Goal: Information Seeking & Learning: Compare options

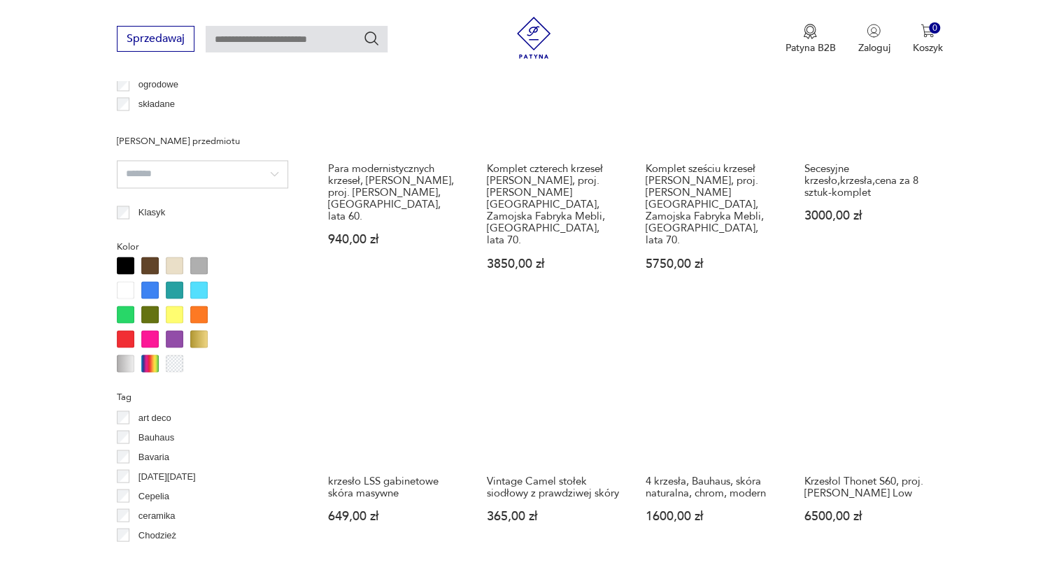
scroll to position [1208, 0]
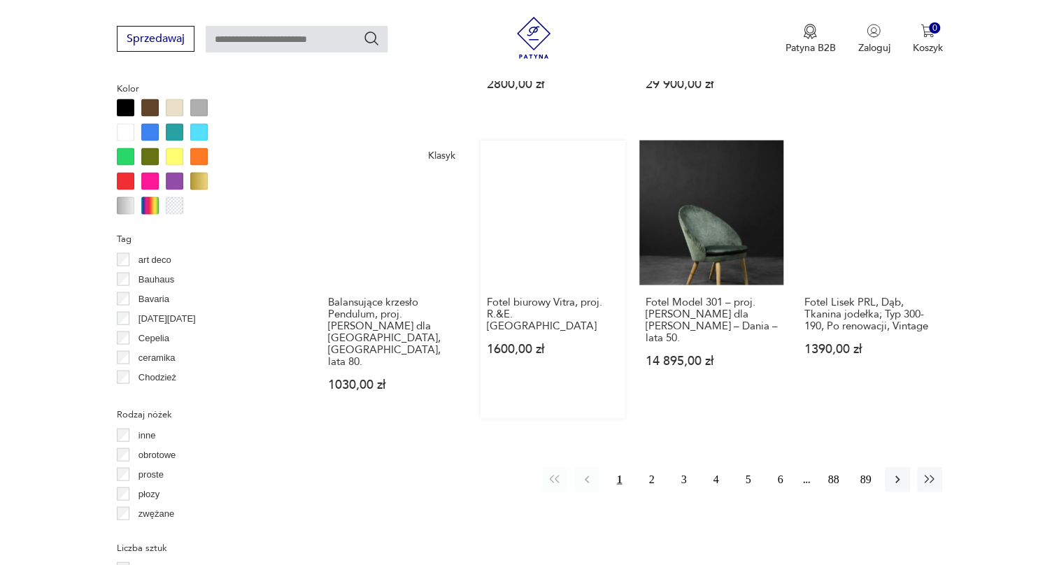
scroll to position [1355, 0]
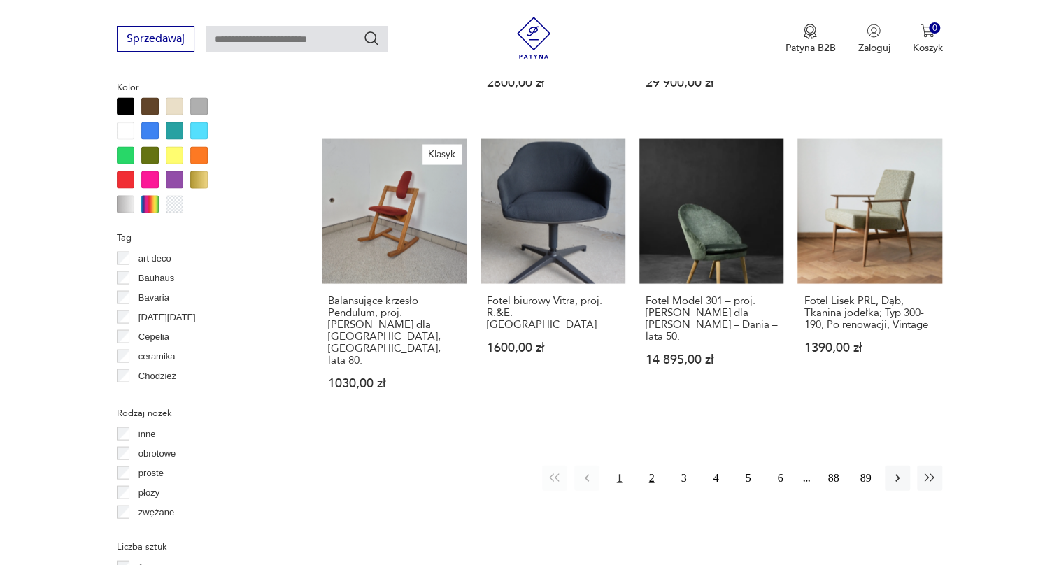
click at [653, 465] on button "2" at bounding box center [651, 477] width 25 height 25
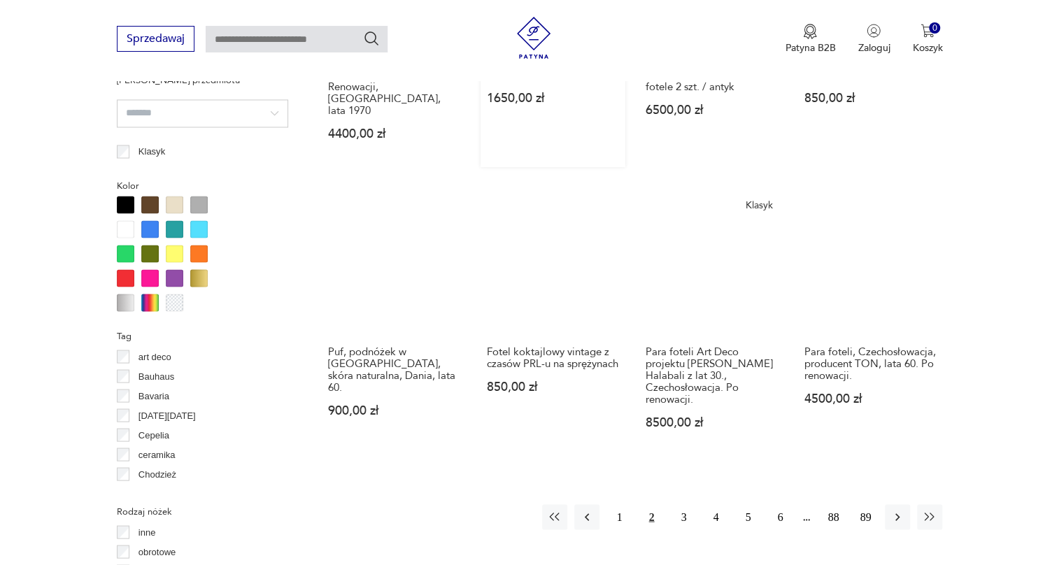
scroll to position [1261, 0]
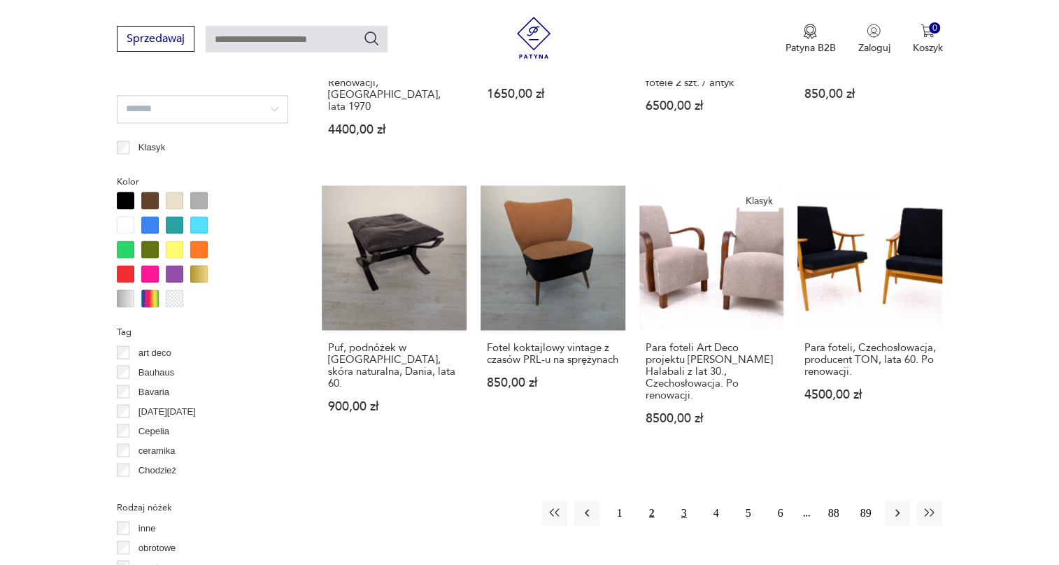
click at [682, 500] on button "3" at bounding box center [683, 512] width 25 height 25
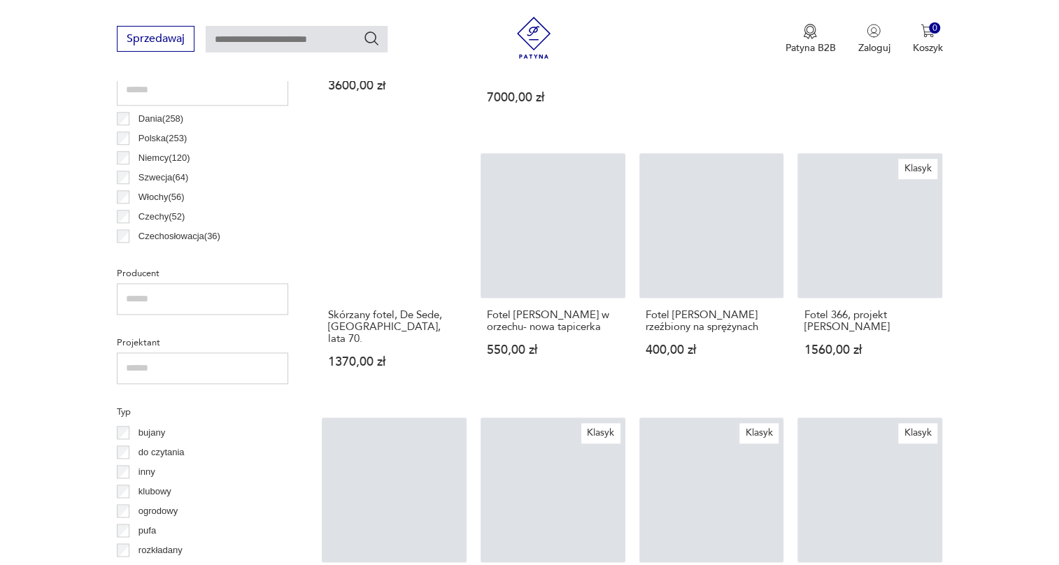
scroll to position [1070, 0]
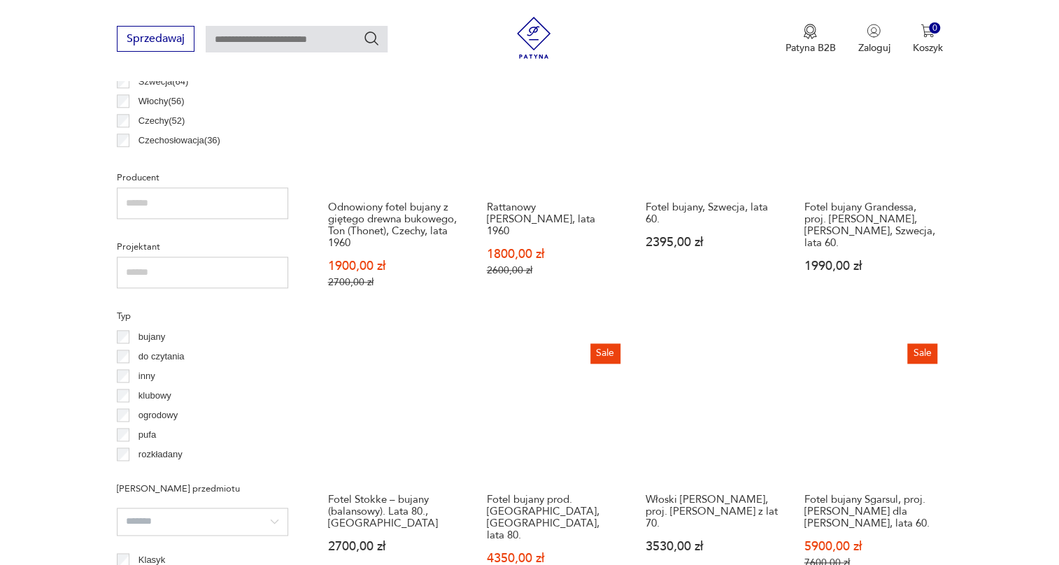
scroll to position [880, 0]
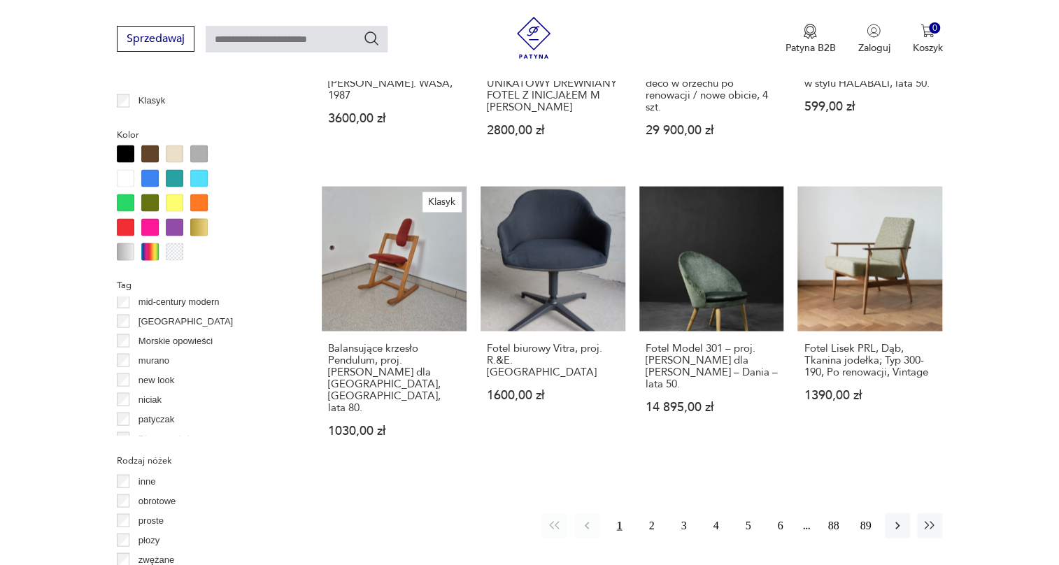
scroll to position [1395, 0]
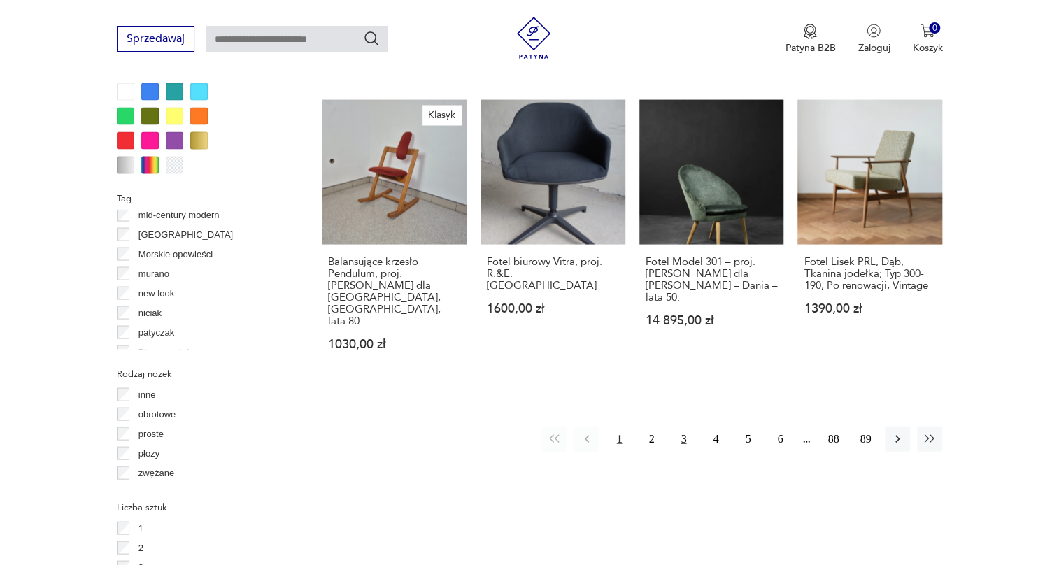
click at [681, 426] on button "3" at bounding box center [683, 438] width 25 height 25
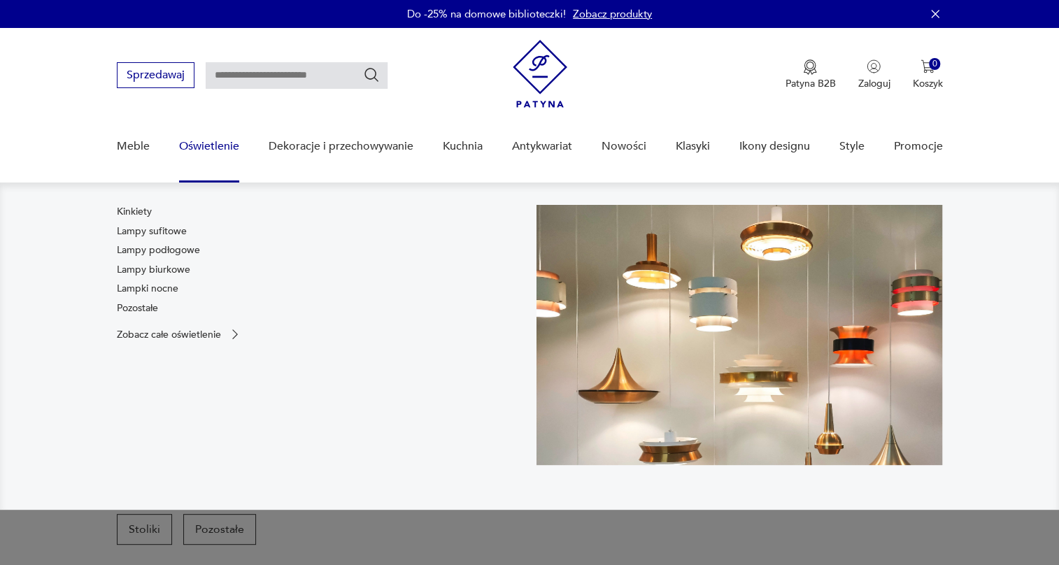
click at [208, 147] on link "Oświetlenie" at bounding box center [209, 147] width 60 height 54
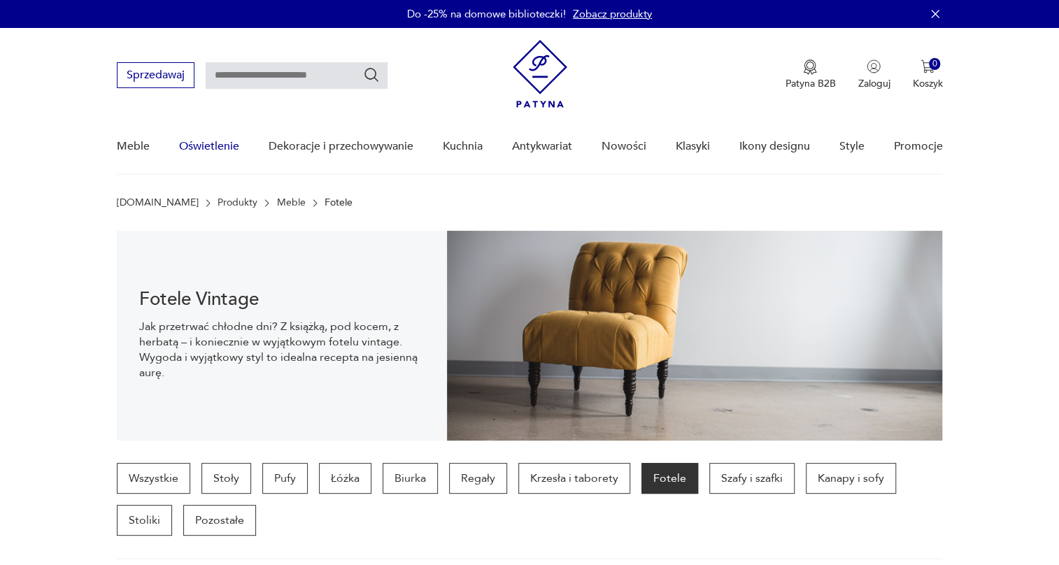
click at [208, 147] on link "Oświetlenie" at bounding box center [209, 147] width 60 height 54
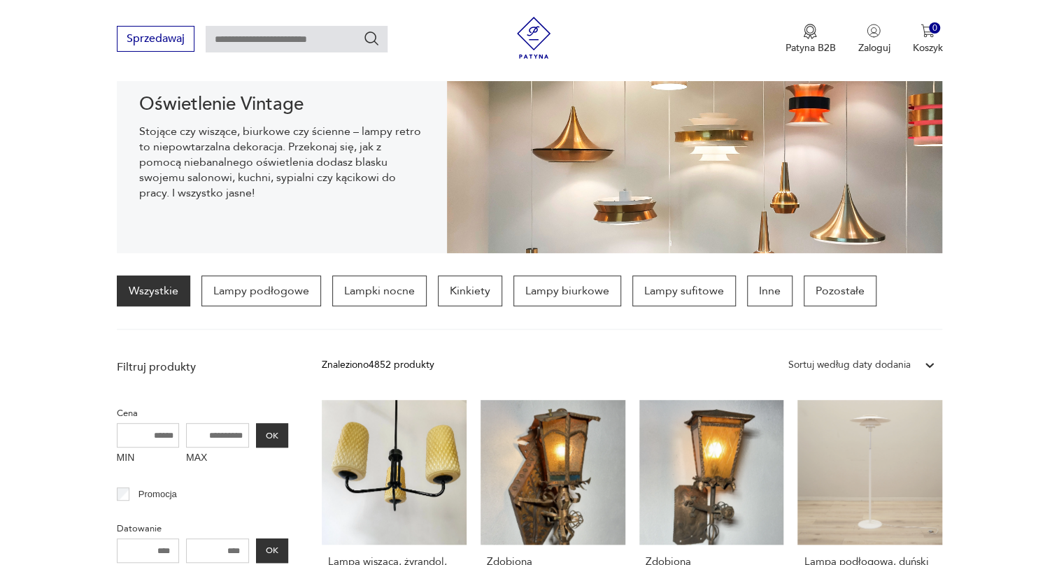
scroll to position [190, 0]
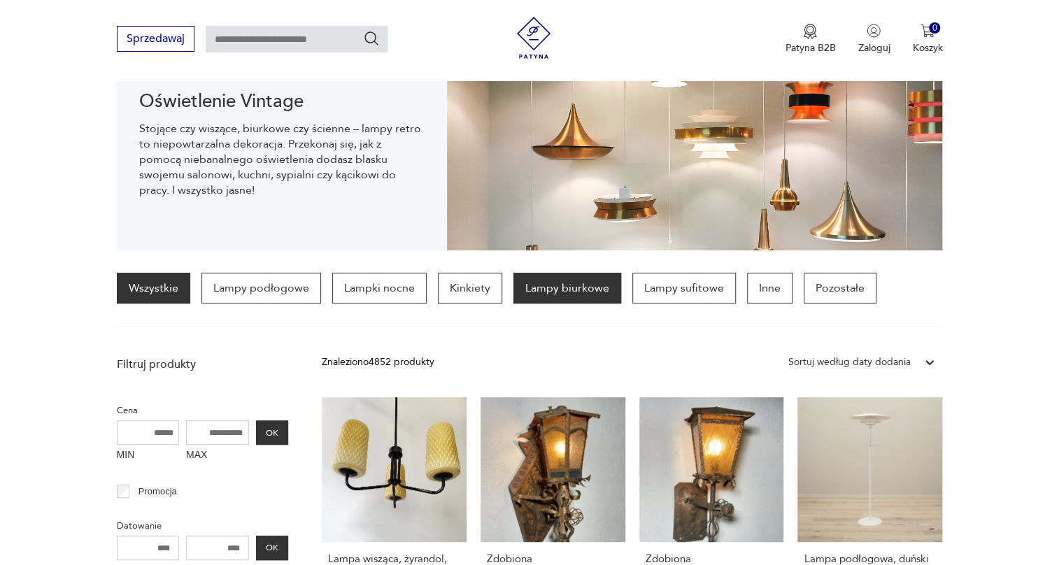
click at [587, 289] on p "Lampy biurkowe" at bounding box center [567, 288] width 108 height 31
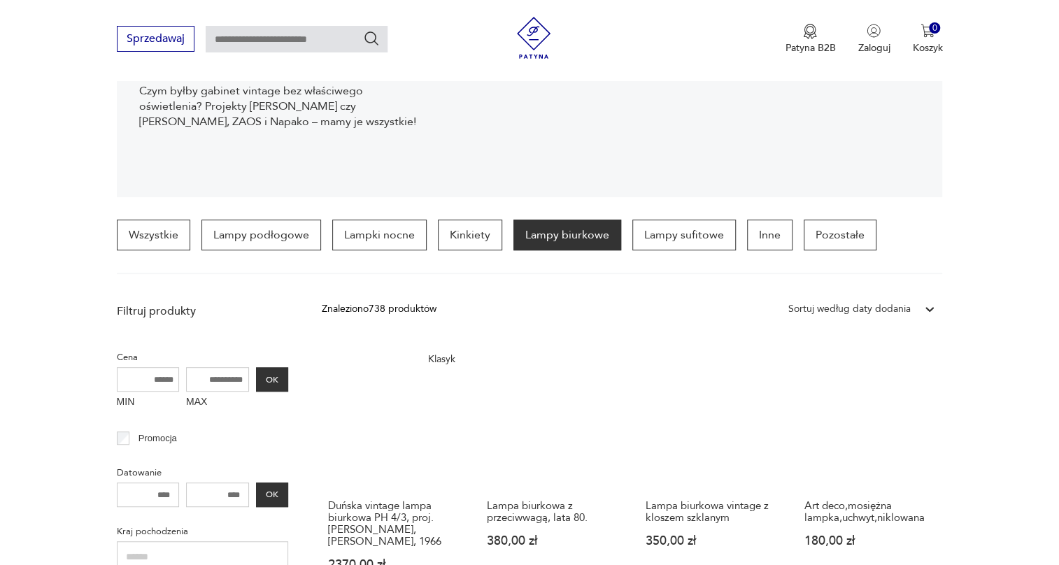
scroll to position [202, 0]
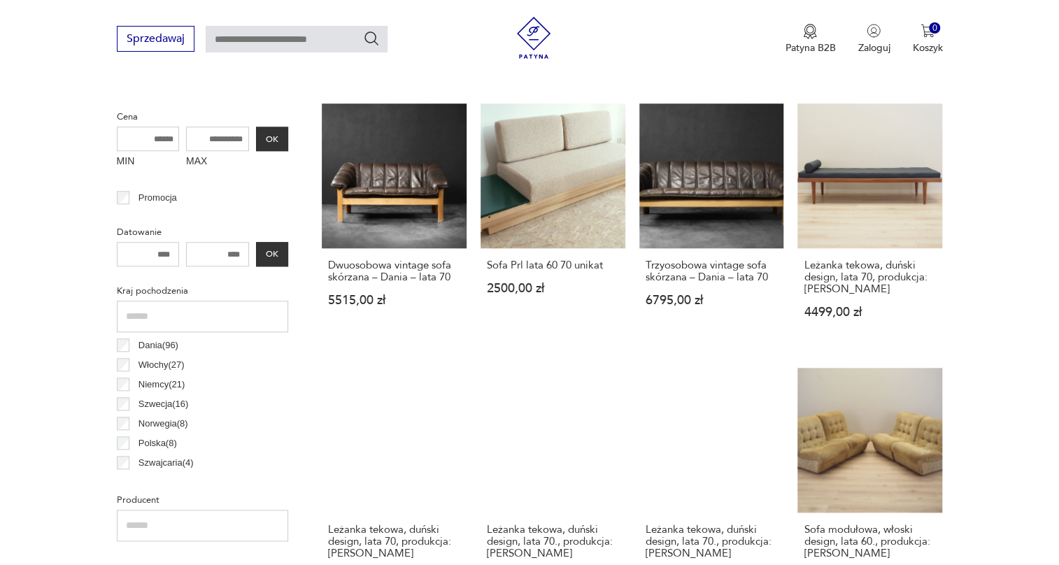
scroll to position [401, 0]
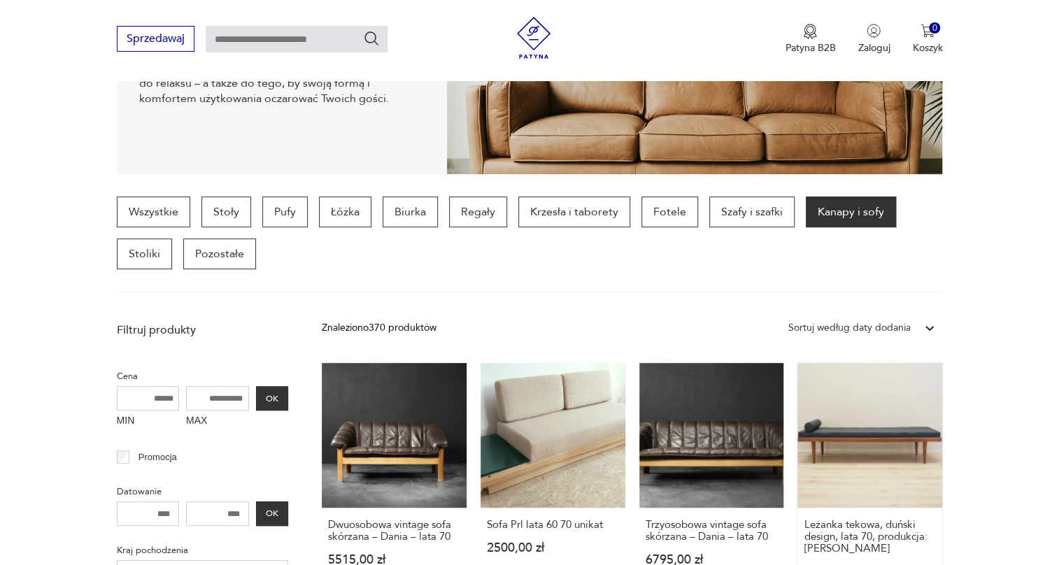
scroll to position [381, 0]
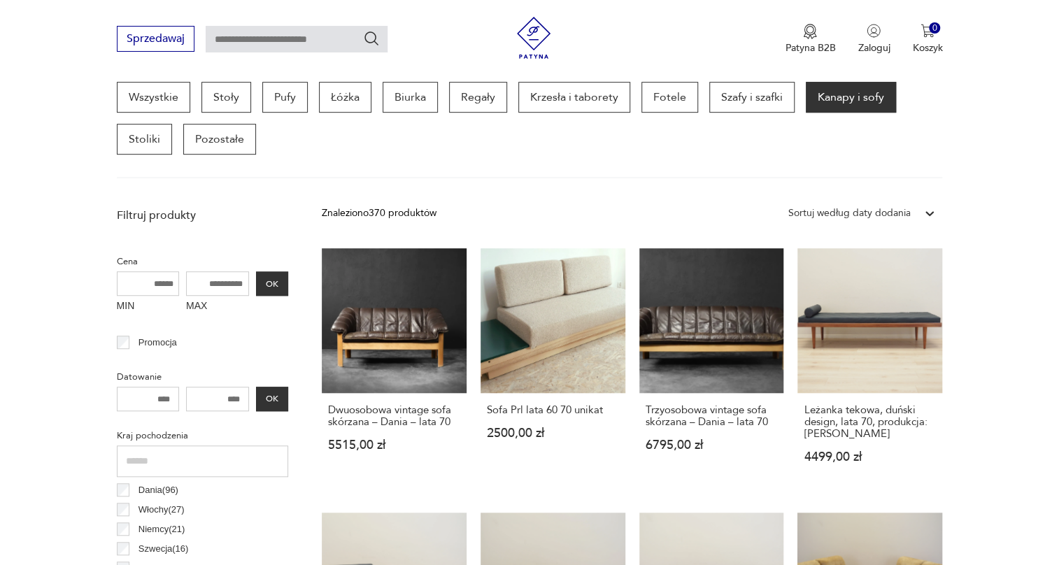
click at [870, 206] on div "Sortuj według daty dodania" at bounding box center [849, 213] width 122 height 15
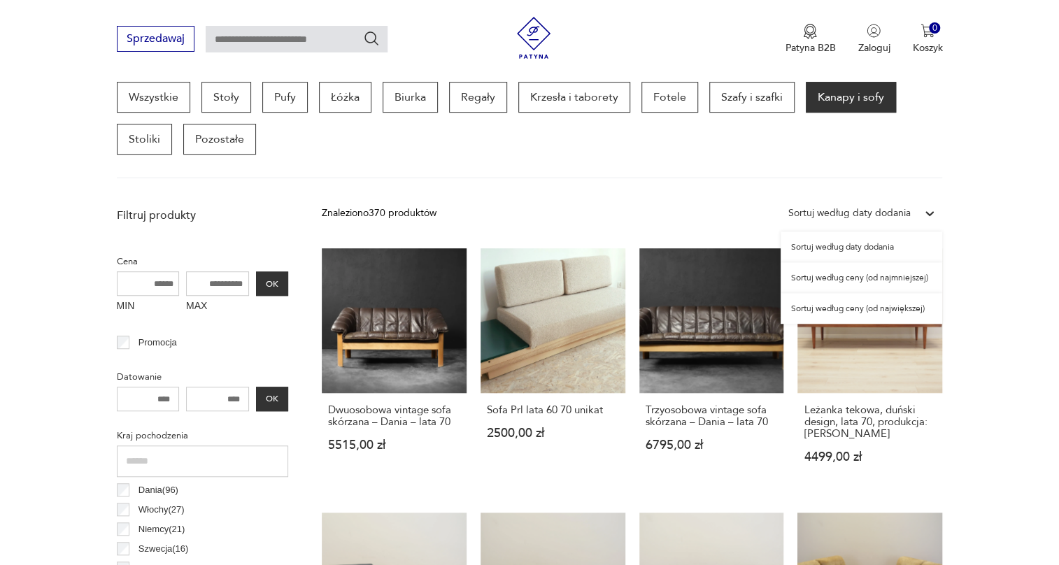
click at [878, 310] on div "Sortuj według ceny (od największej)" at bounding box center [862, 308] width 162 height 31
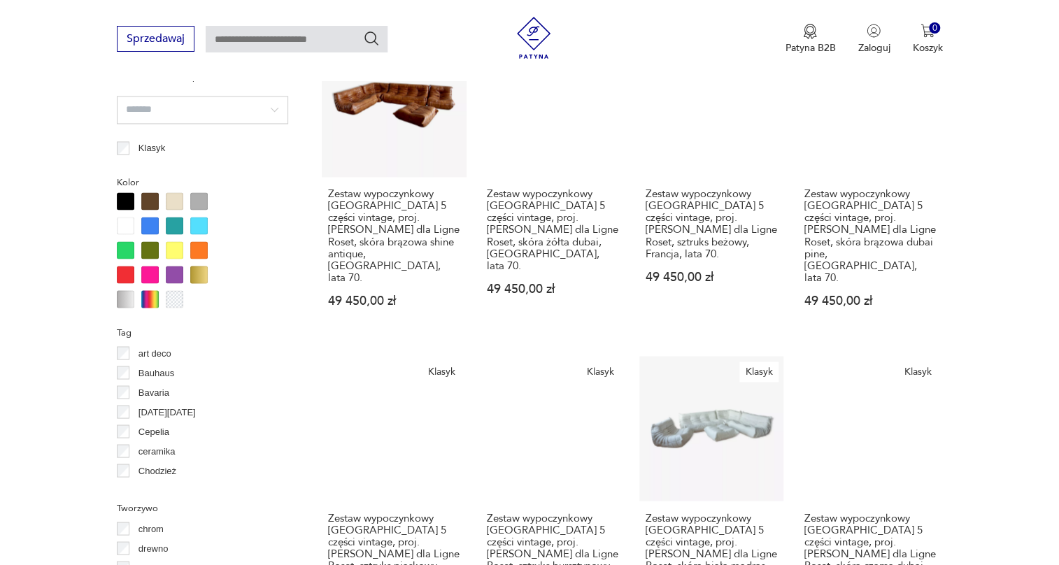
scroll to position [1579, 0]
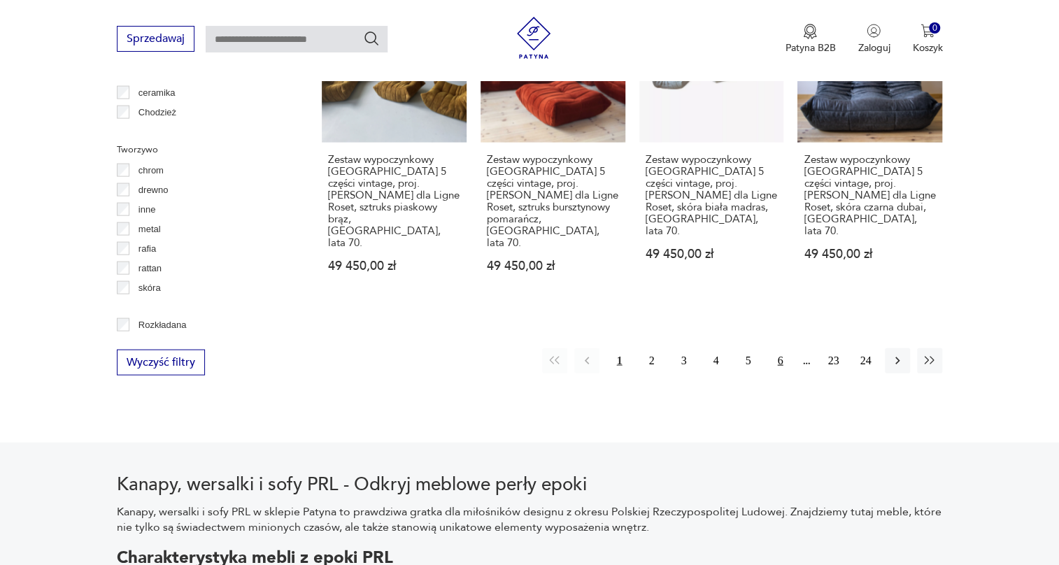
click at [786, 348] on button "6" at bounding box center [779, 360] width 25 height 25
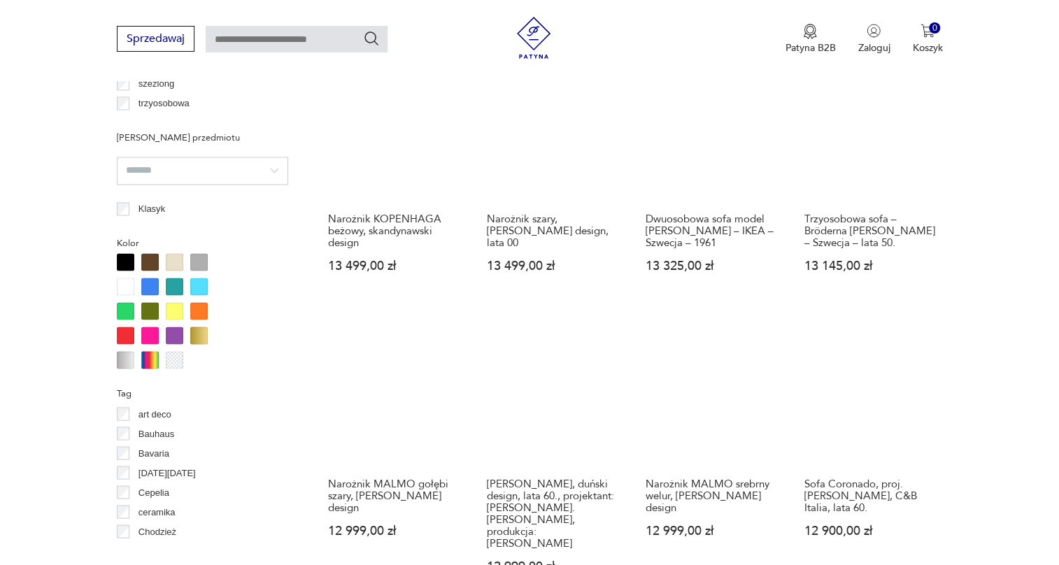
scroll to position [1325, 0]
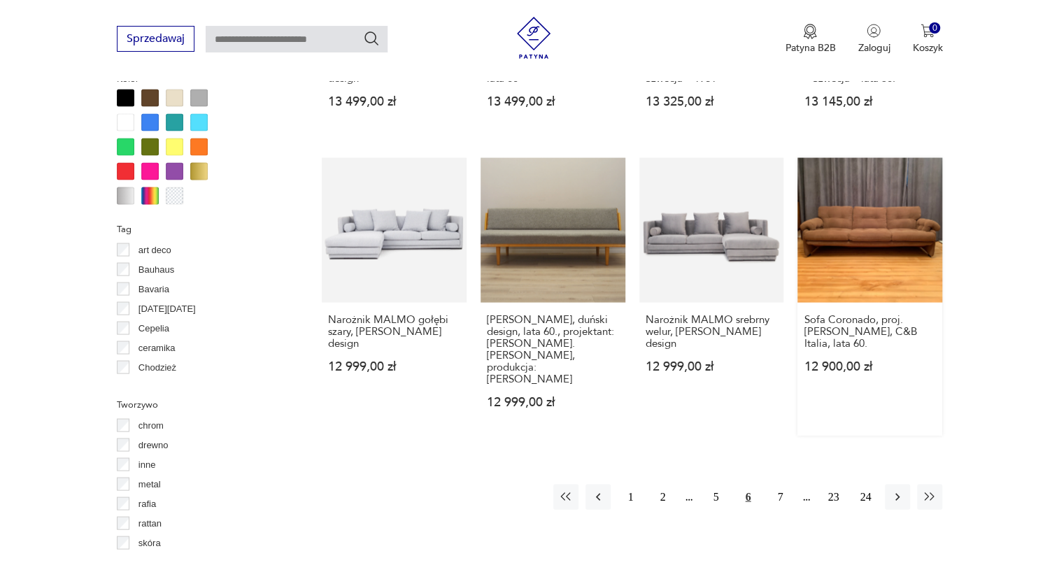
drag, startPoint x: 862, startPoint y: 182, endPoint x: 885, endPoint y: 188, distance: 24.6
click at [885, 188] on link "Sofa Coronado, proj. Tobia Scarpa, C&B Italia, lata 60. 12 900,00 zł" at bounding box center [869, 296] width 145 height 278
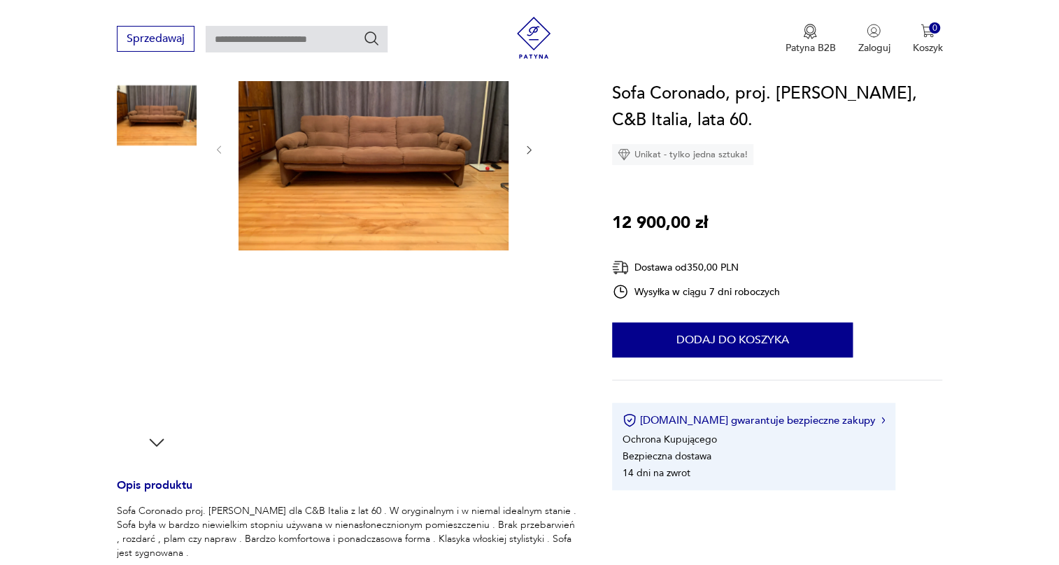
scroll to position [190, 0]
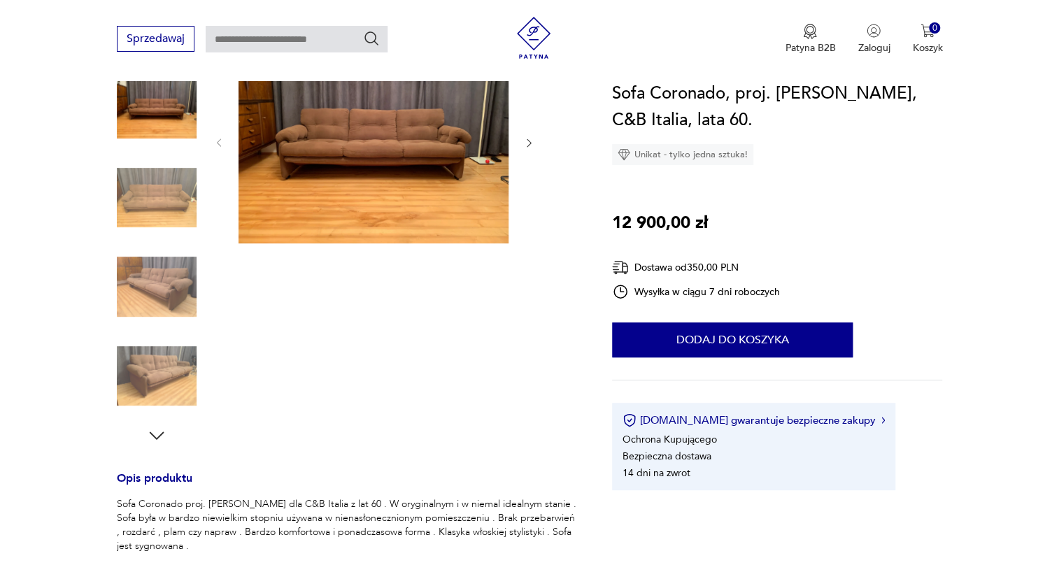
click at [156, 288] on img at bounding box center [157, 287] width 80 height 80
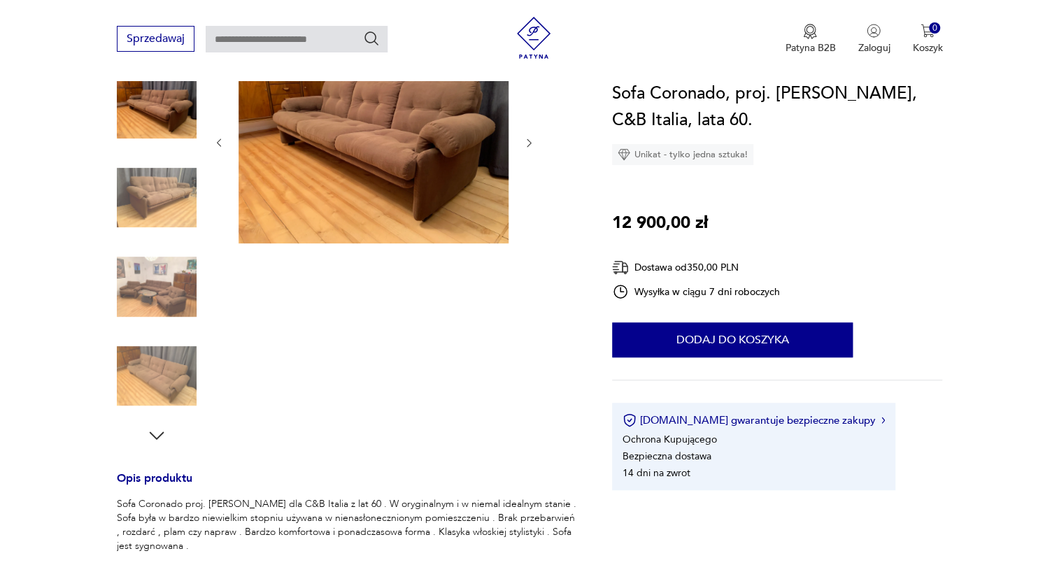
click at [163, 310] on img at bounding box center [157, 287] width 80 height 80
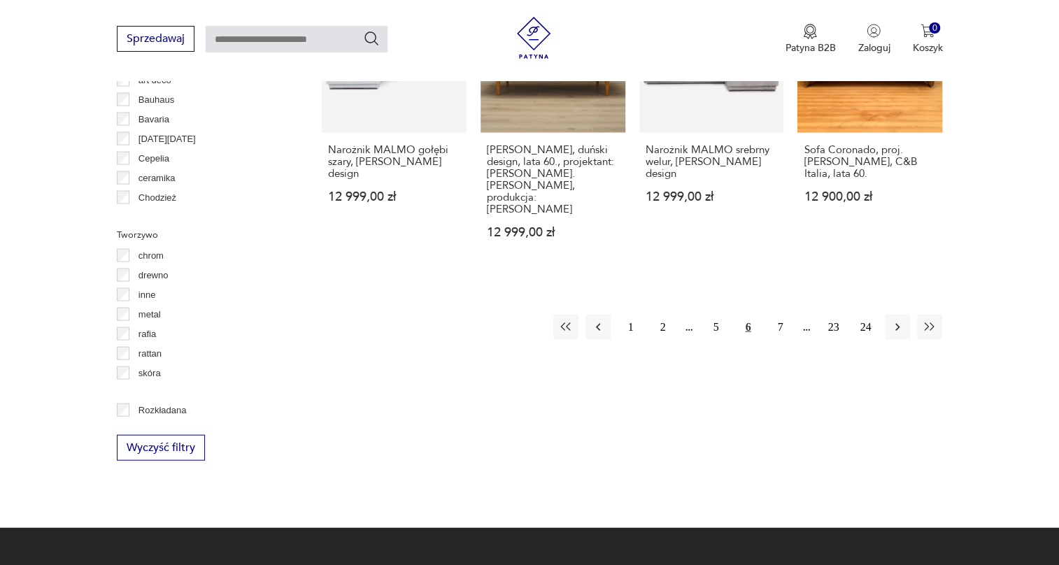
scroll to position [1516, 0]
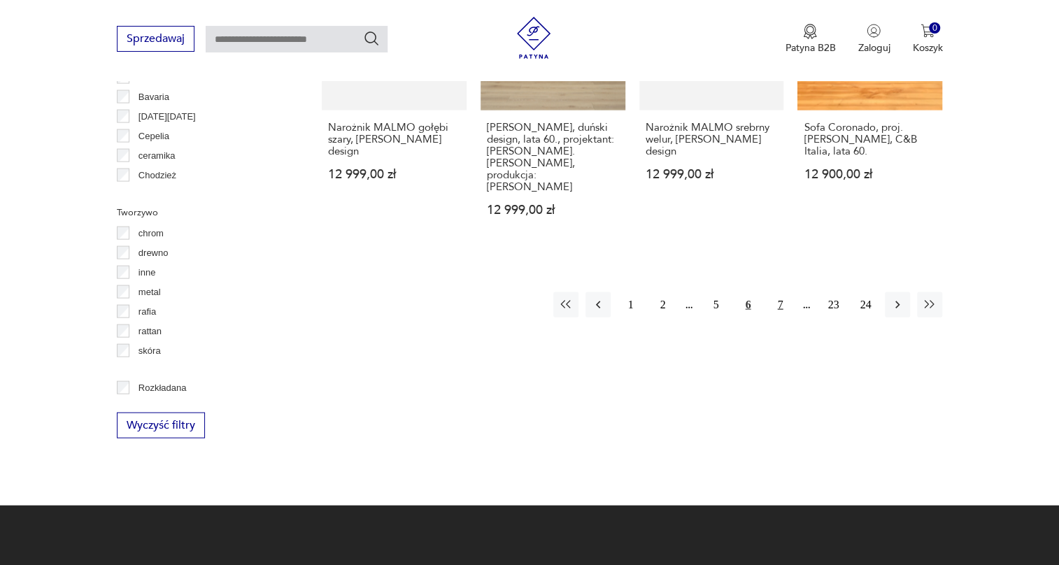
click at [781, 292] on button "7" at bounding box center [779, 304] width 25 height 25
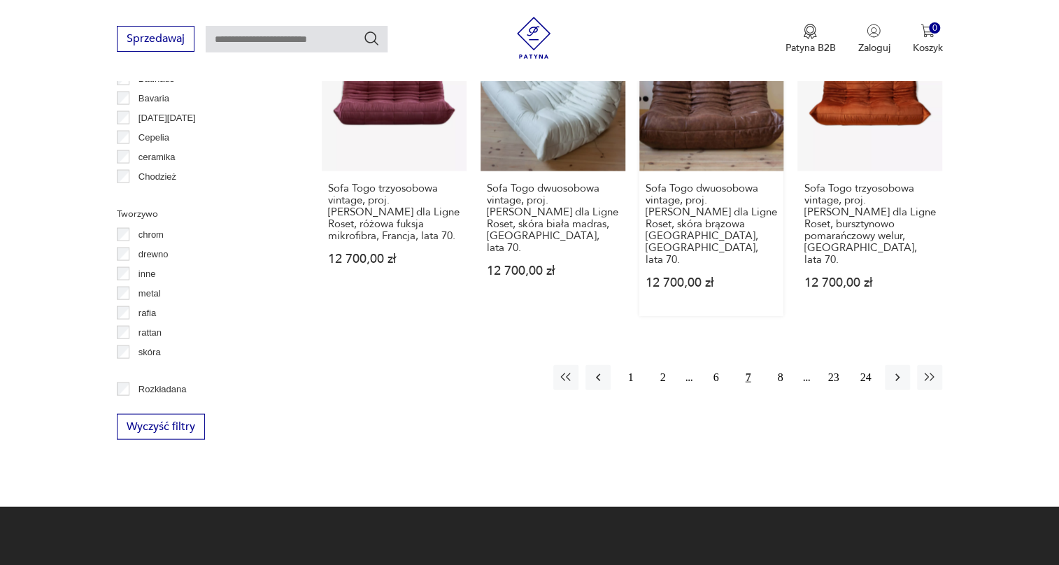
scroll to position [1516, 0]
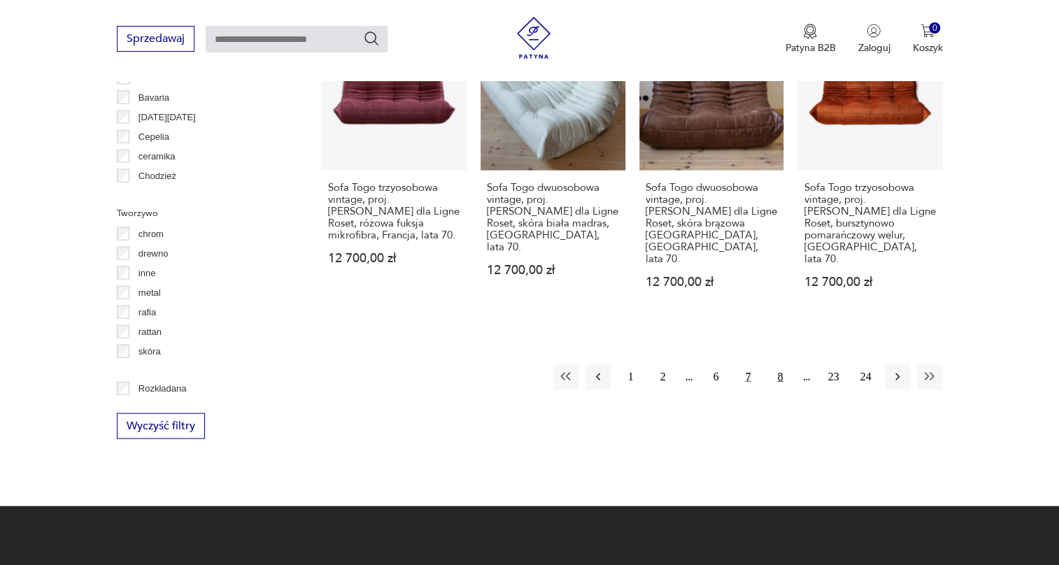
click at [774, 364] on button "8" at bounding box center [779, 376] width 25 height 25
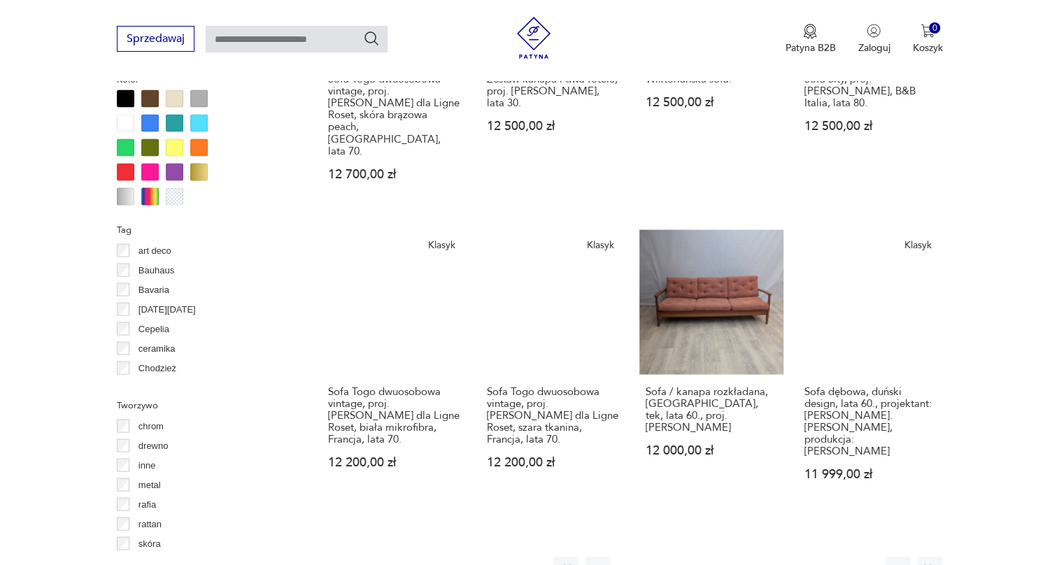
scroll to position [1325, 0]
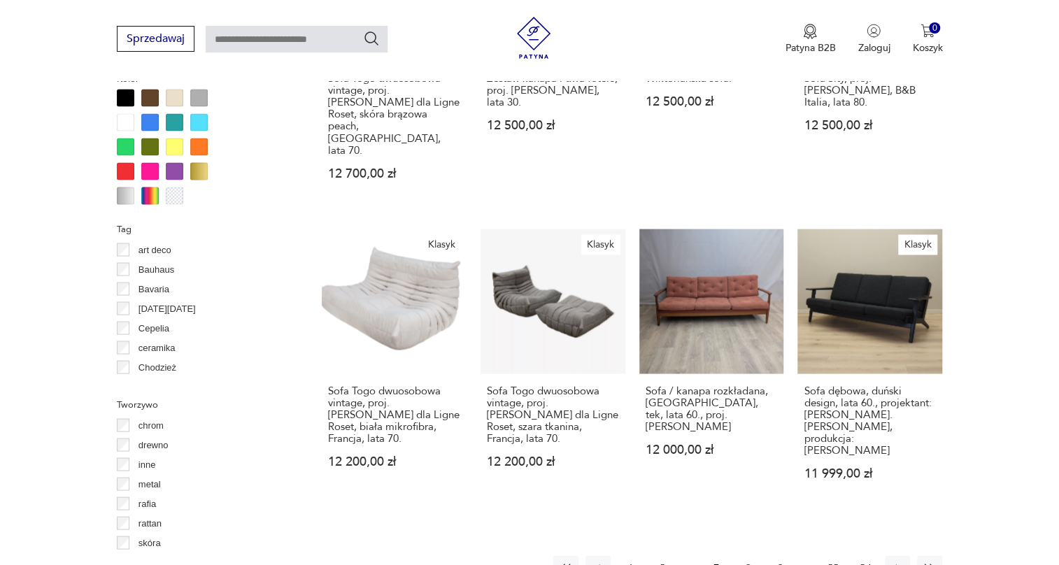
click at [776, 555] on button "9" at bounding box center [779, 567] width 25 height 25
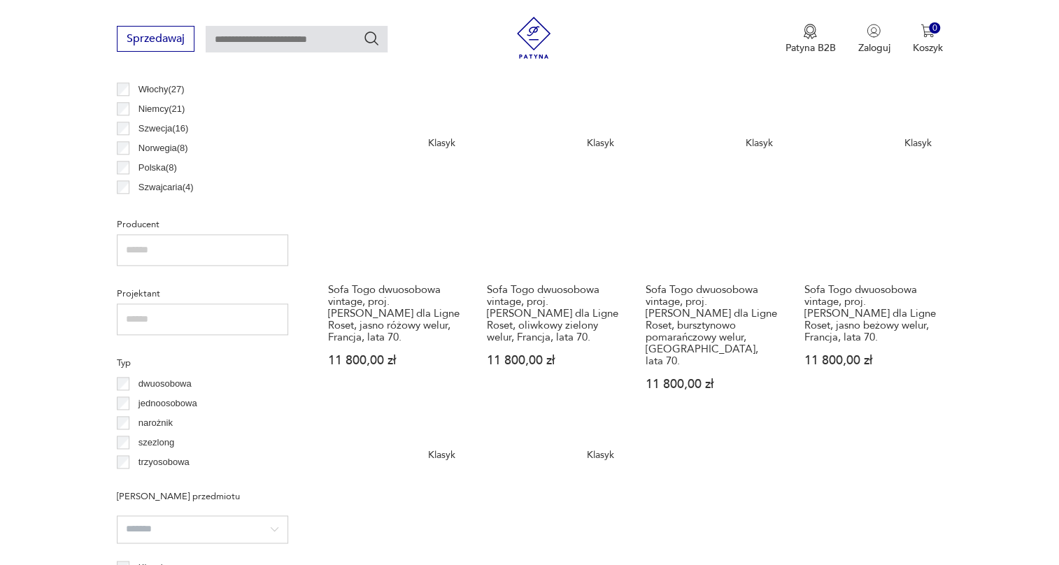
scroll to position [1007, 0]
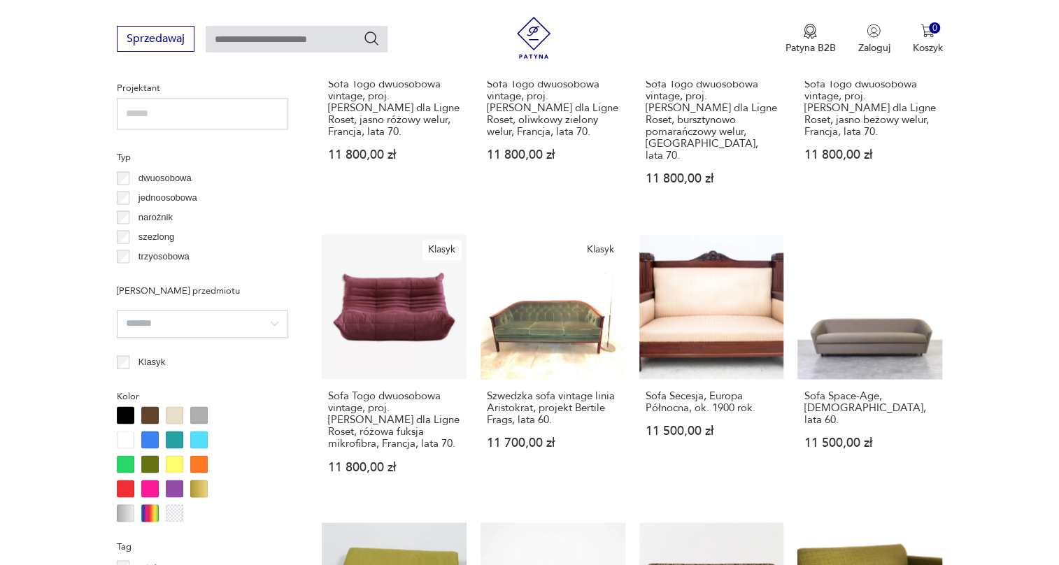
click at [156, 414] on div at bounding box center [149, 414] width 17 height 17
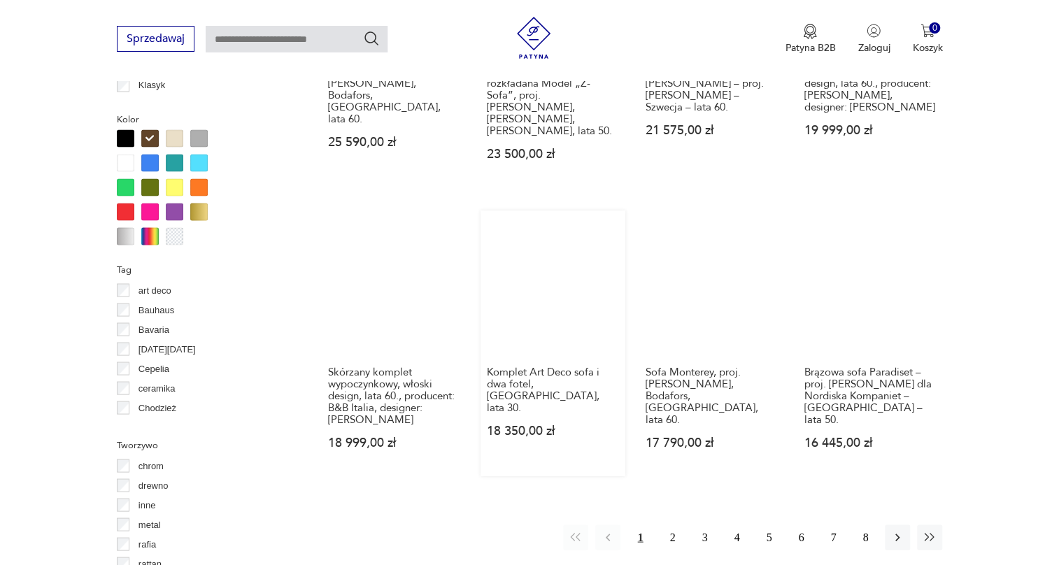
scroll to position [1325, 0]
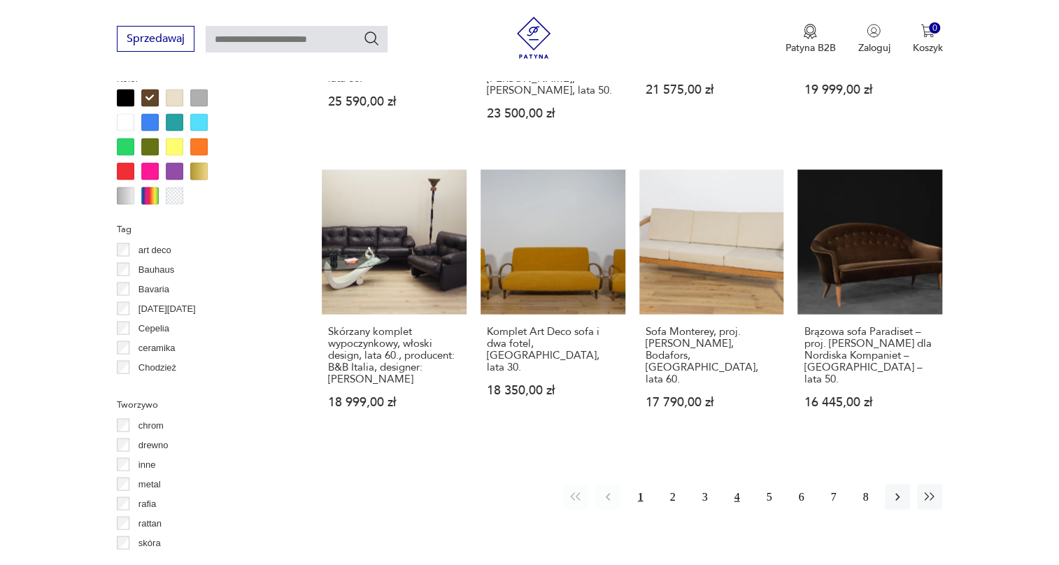
click at [738, 484] on button "4" at bounding box center [736, 496] width 25 height 25
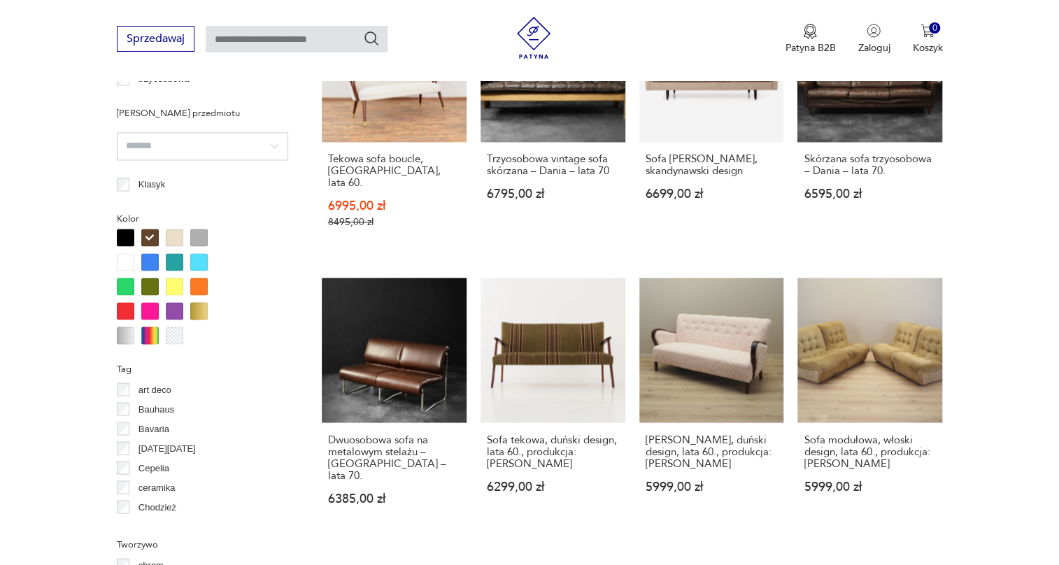
scroll to position [1388, 0]
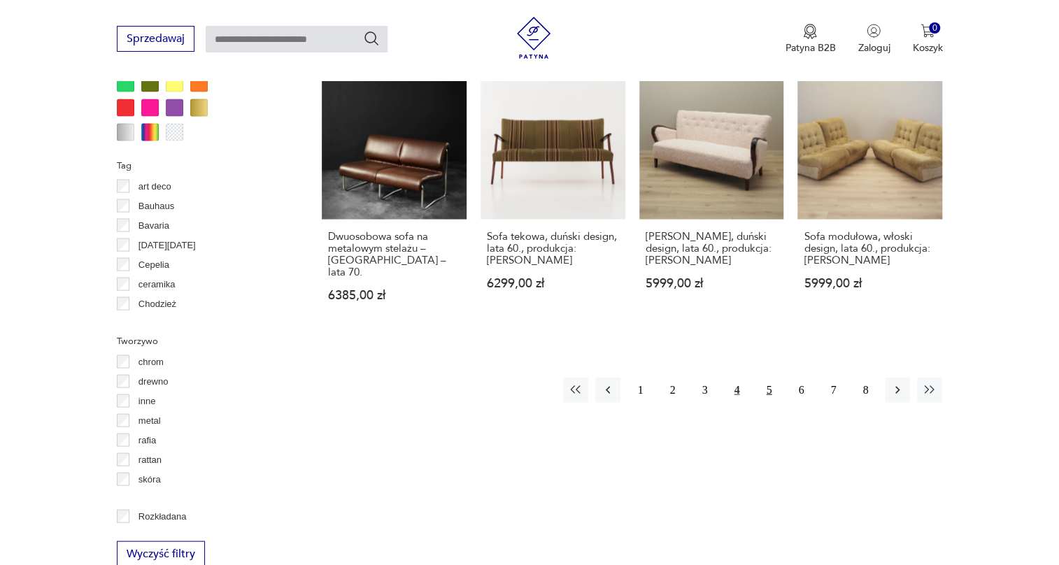
click at [766, 377] on button "5" at bounding box center [768, 389] width 25 height 25
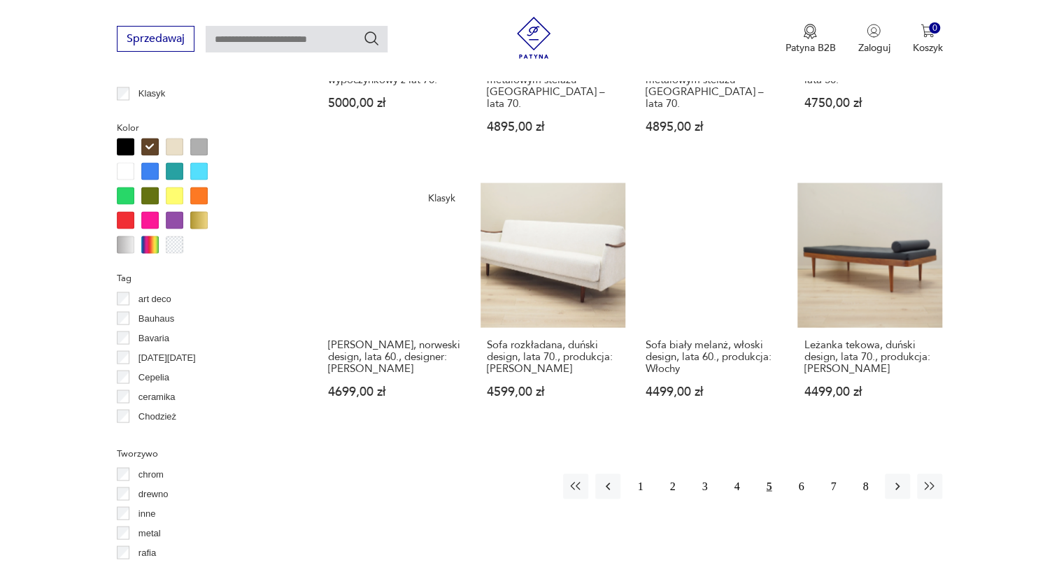
scroll to position [1325, 0]
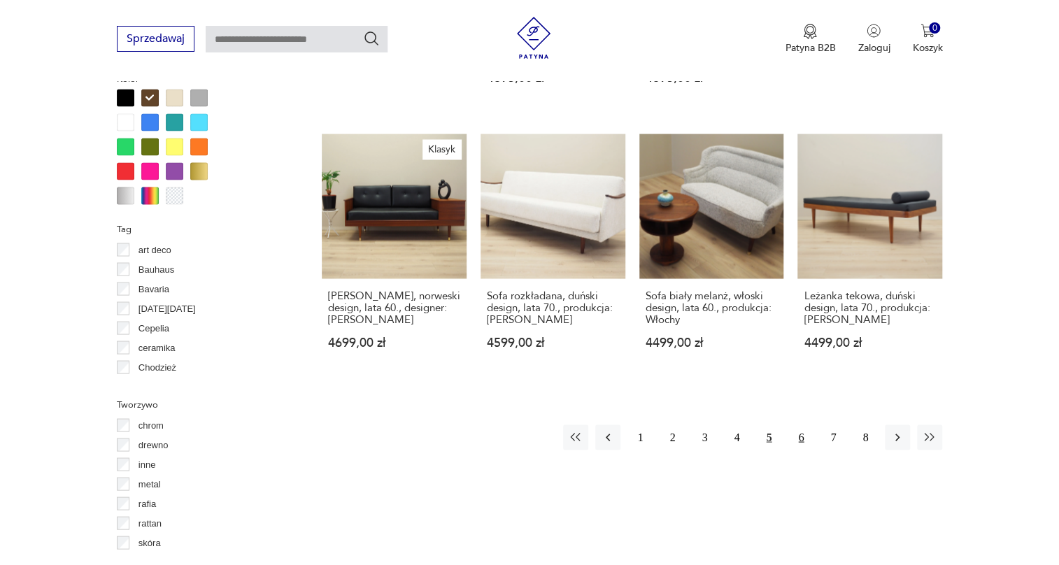
click at [802, 425] on button "6" at bounding box center [800, 437] width 25 height 25
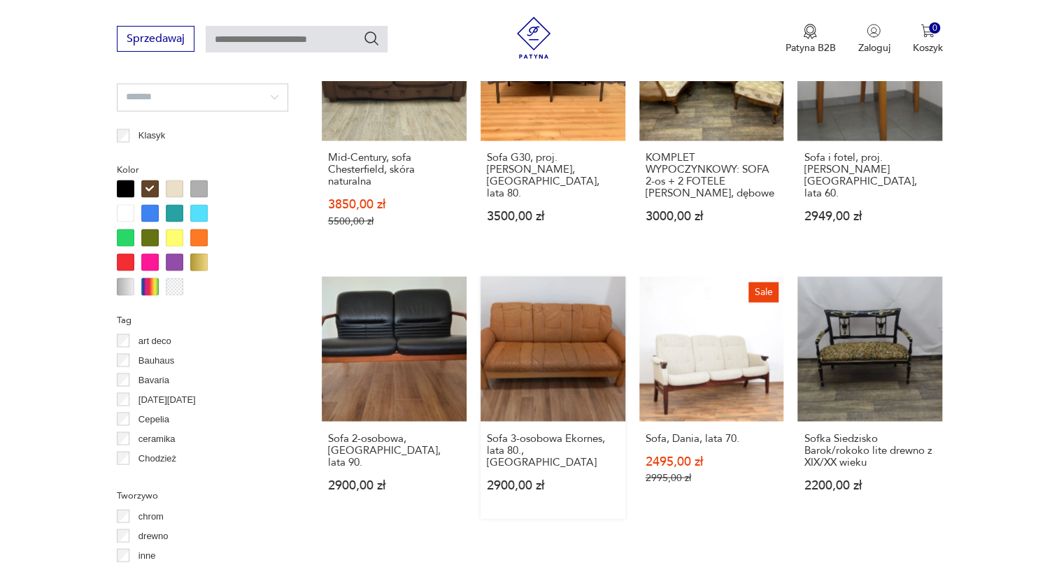
scroll to position [1388, 0]
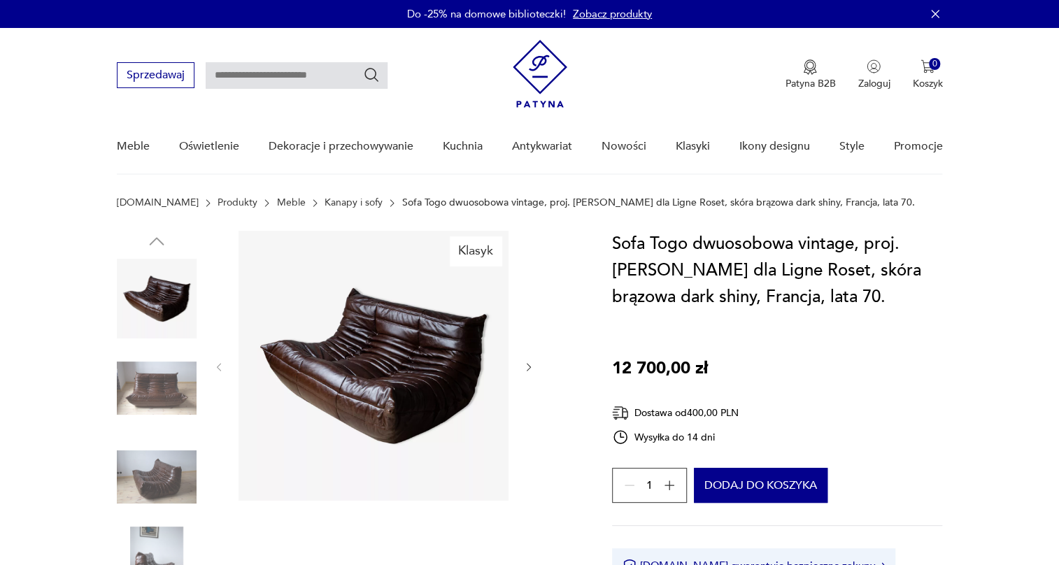
click at [145, 369] on img at bounding box center [157, 388] width 80 height 80
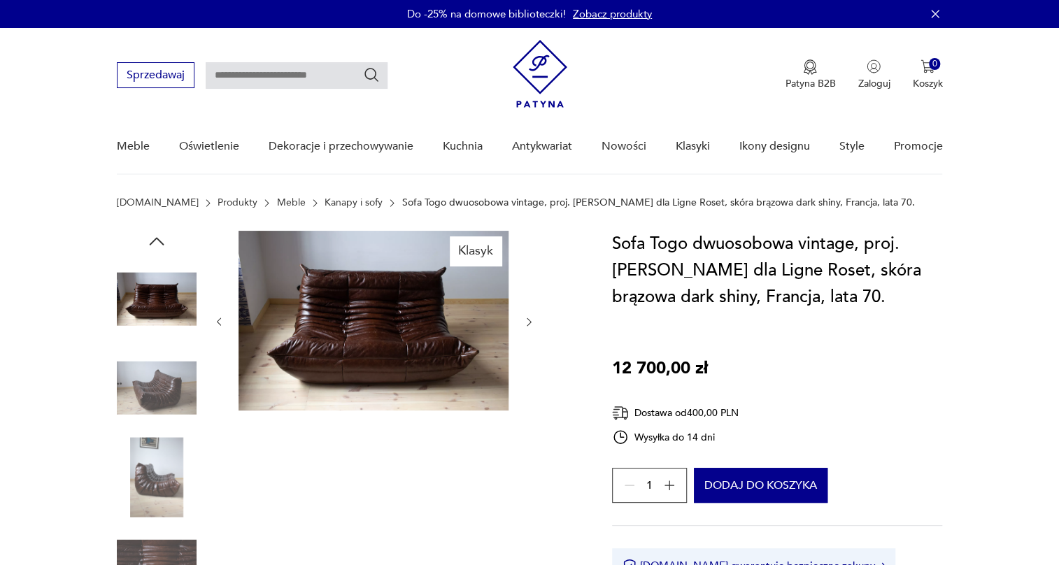
click at [153, 398] on img at bounding box center [157, 388] width 80 height 80
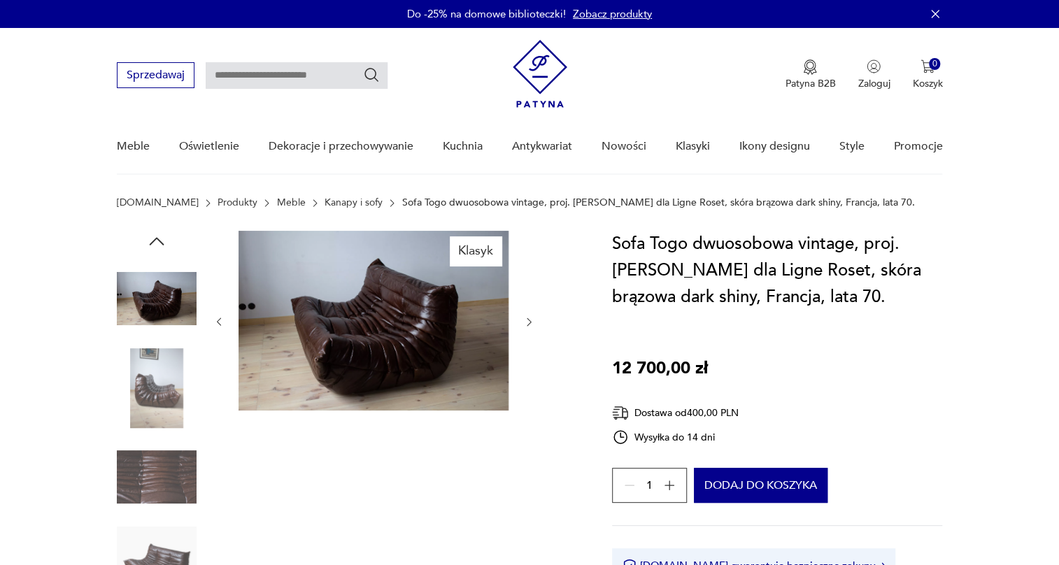
click at [153, 398] on img at bounding box center [157, 388] width 80 height 80
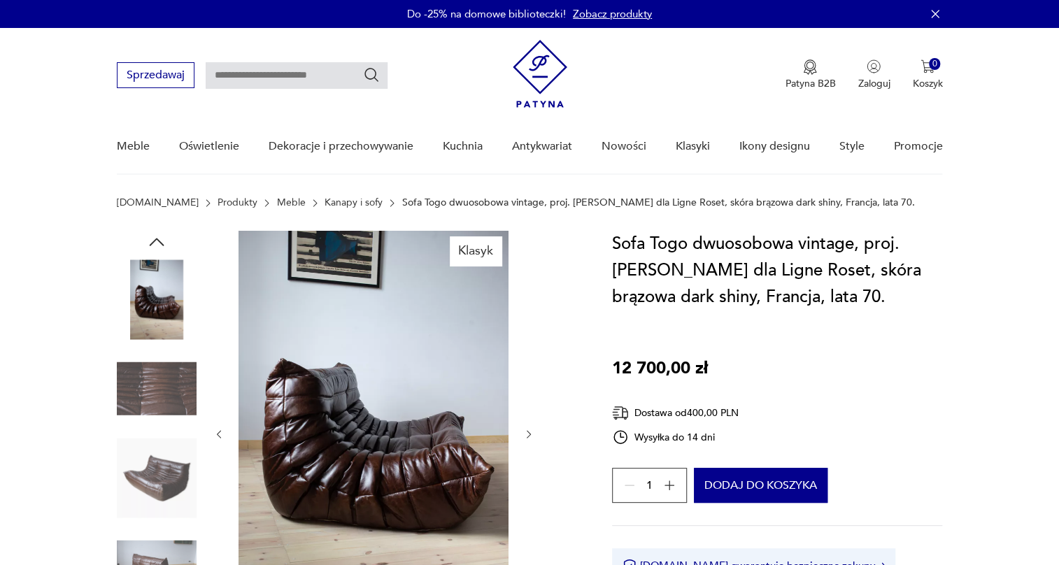
click at [153, 398] on img at bounding box center [157, 389] width 80 height 80
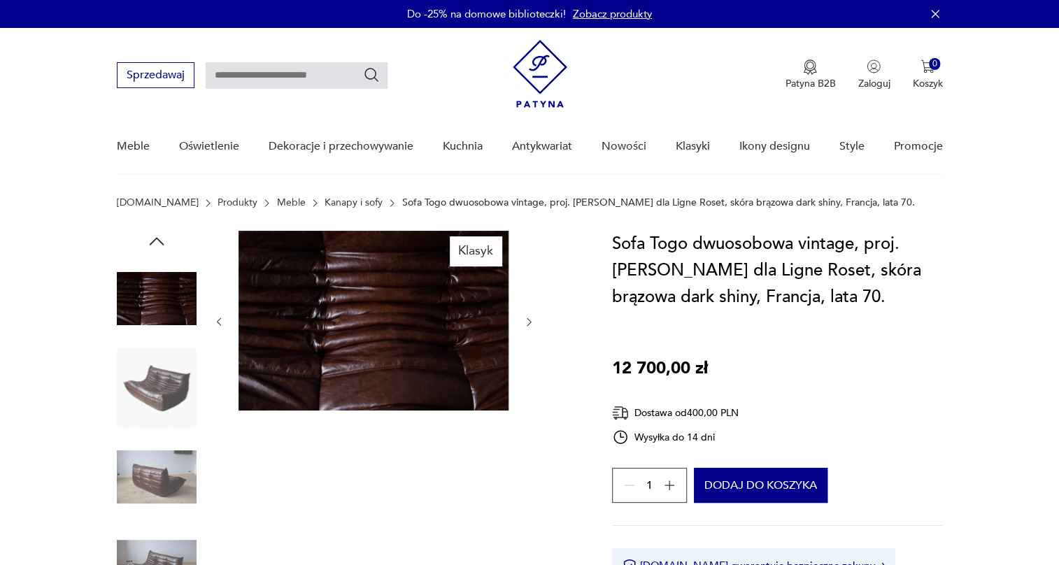
click at [153, 398] on img at bounding box center [157, 388] width 80 height 80
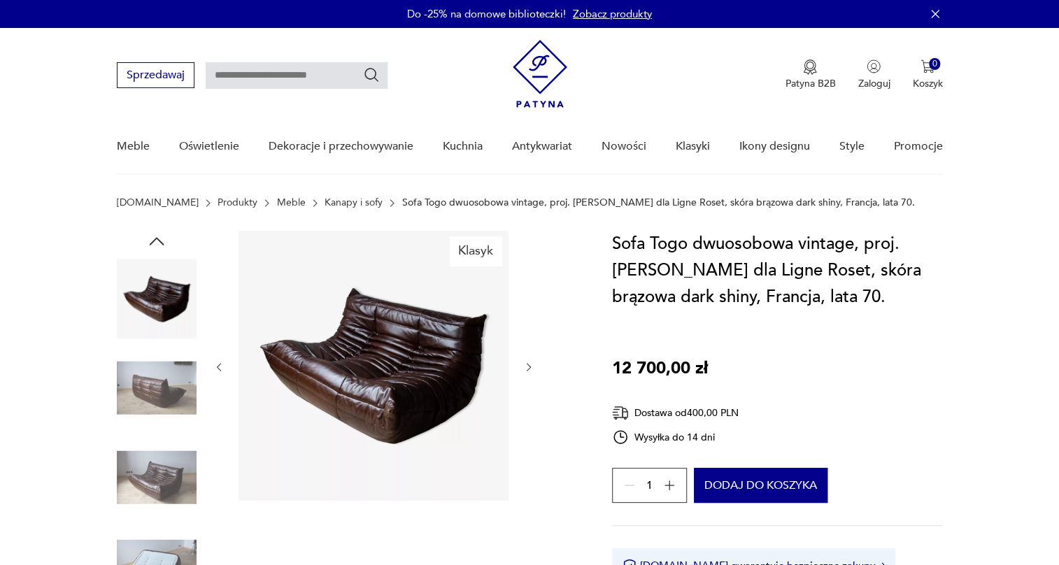
click at [153, 398] on img at bounding box center [157, 388] width 80 height 80
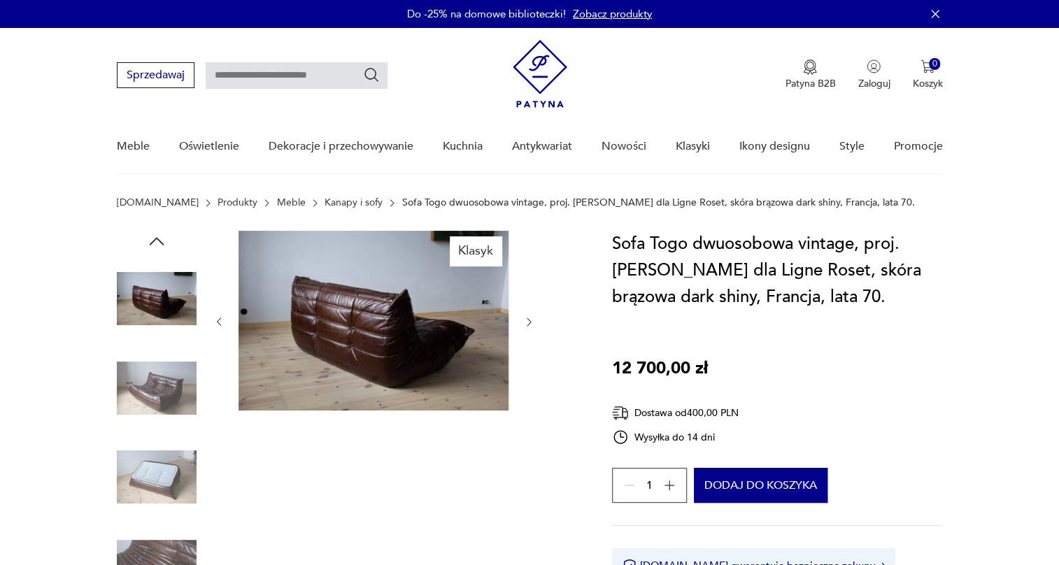
click at [153, 398] on img at bounding box center [157, 388] width 80 height 80
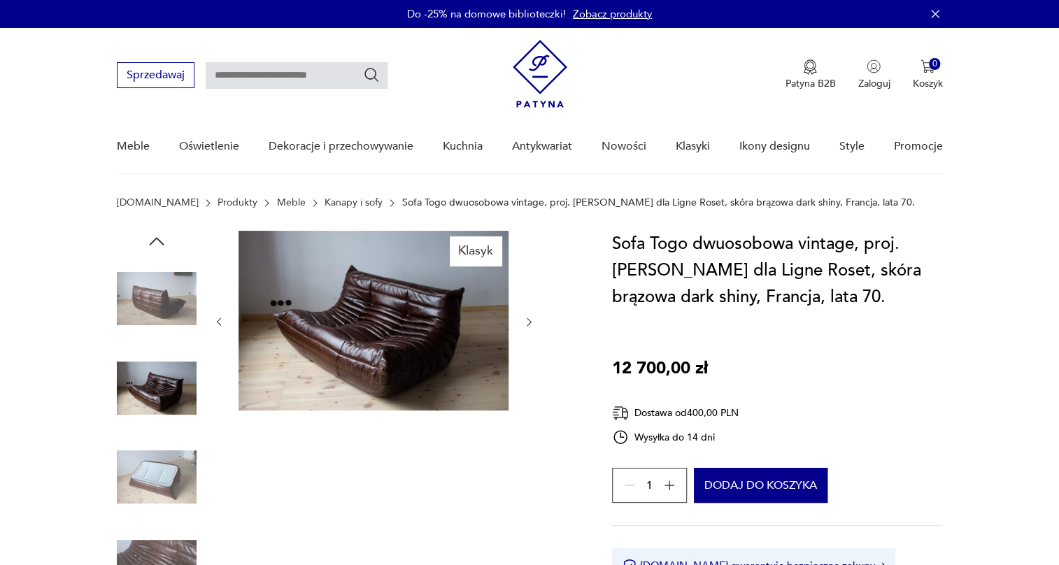
click at [153, 398] on img at bounding box center [157, 388] width 80 height 80
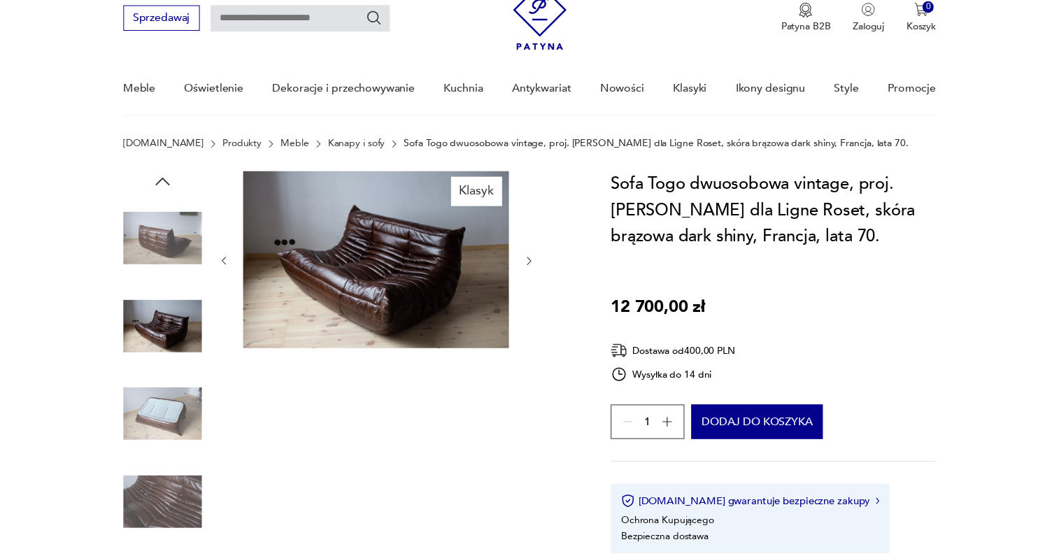
scroll to position [127, 0]
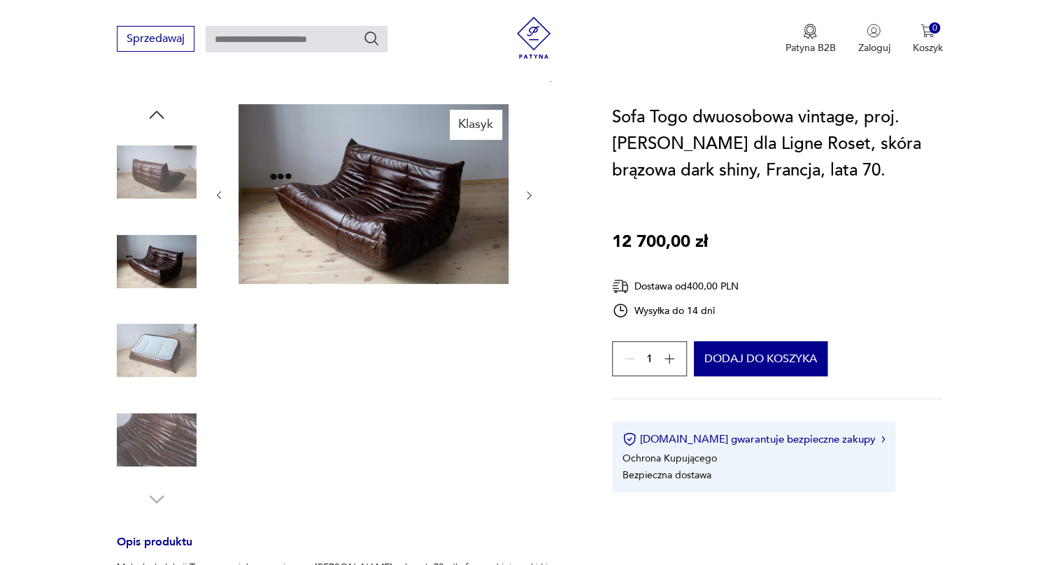
click at [162, 364] on img at bounding box center [157, 351] width 80 height 80
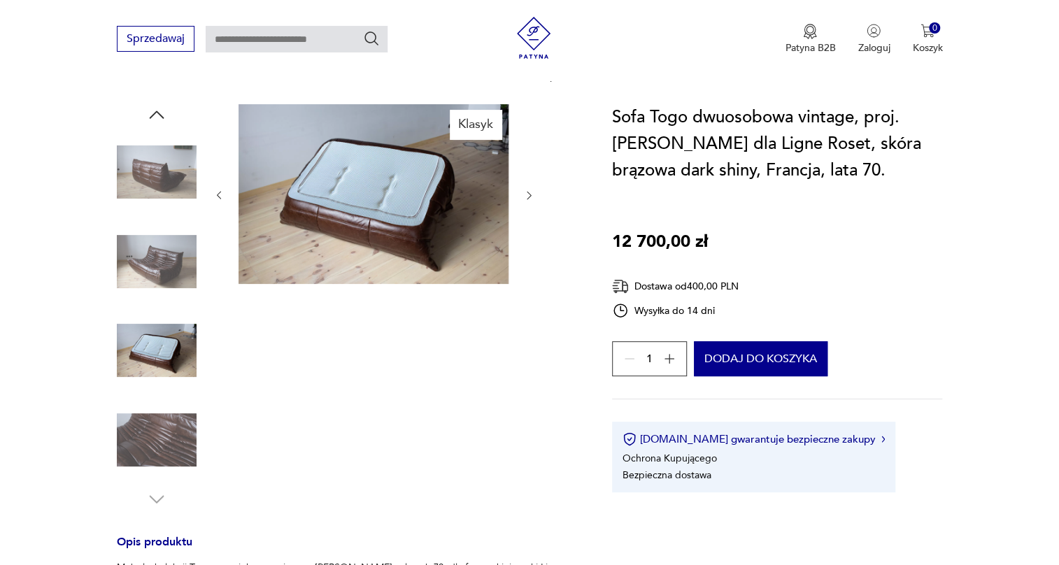
click at [162, 406] on img at bounding box center [157, 440] width 80 height 80
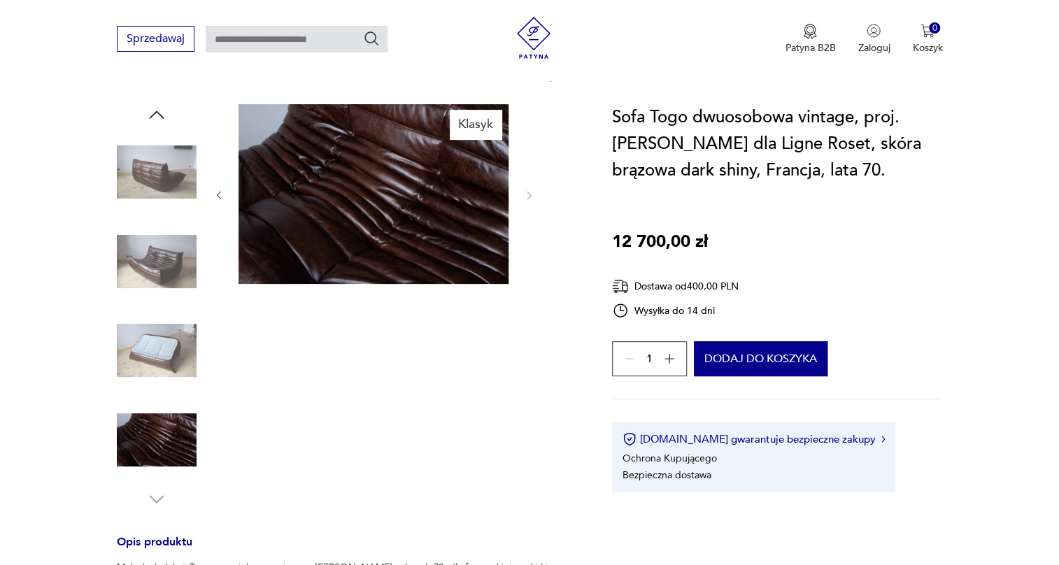
click at [383, 208] on img at bounding box center [374, 194] width 270 height 180
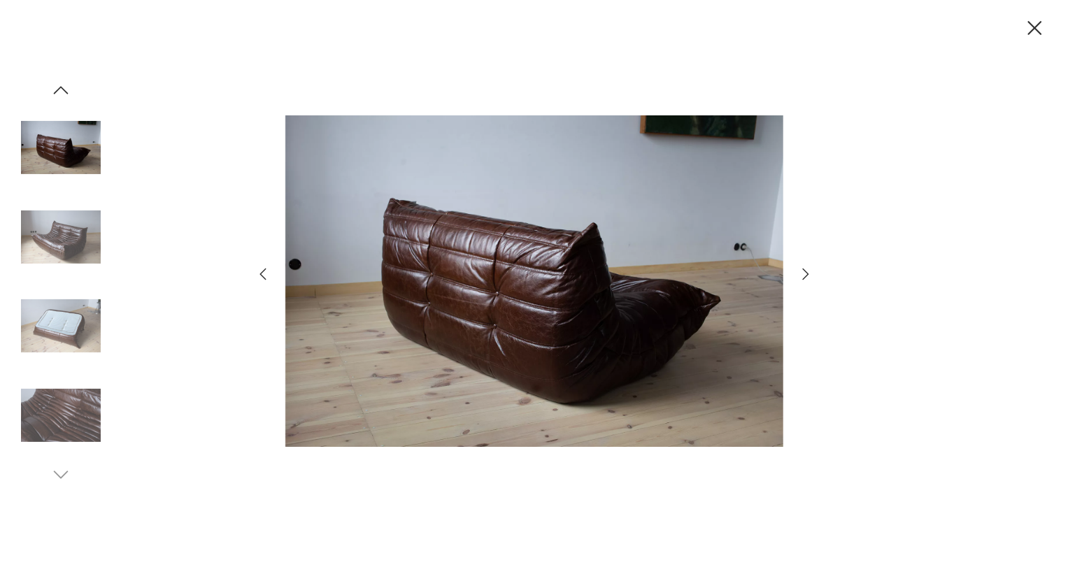
click at [800, 273] on icon "button" at bounding box center [805, 274] width 17 height 17
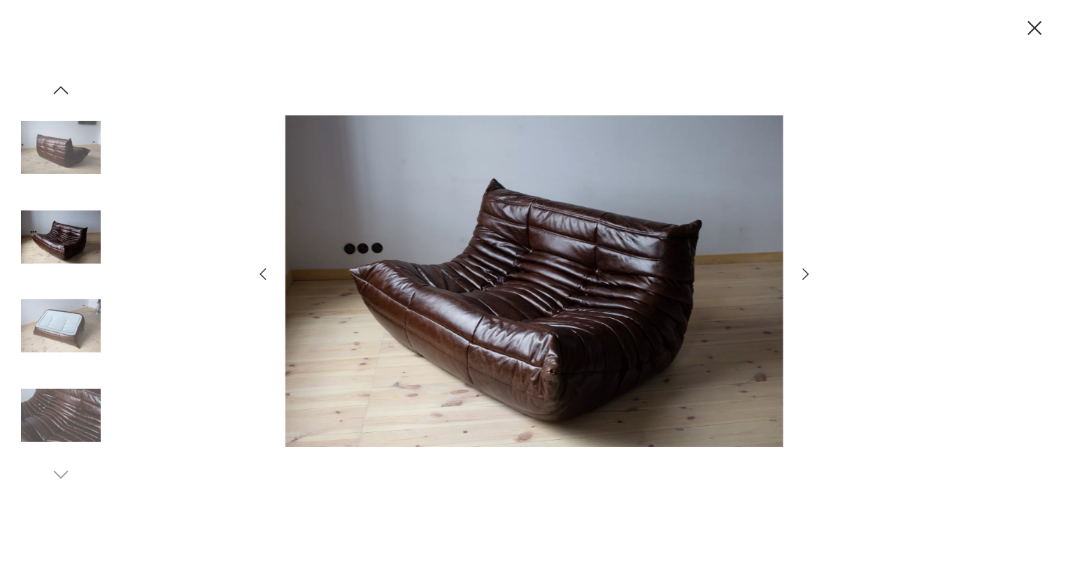
click at [800, 273] on icon "button" at bounding box center [805, 274] width 17 height 17
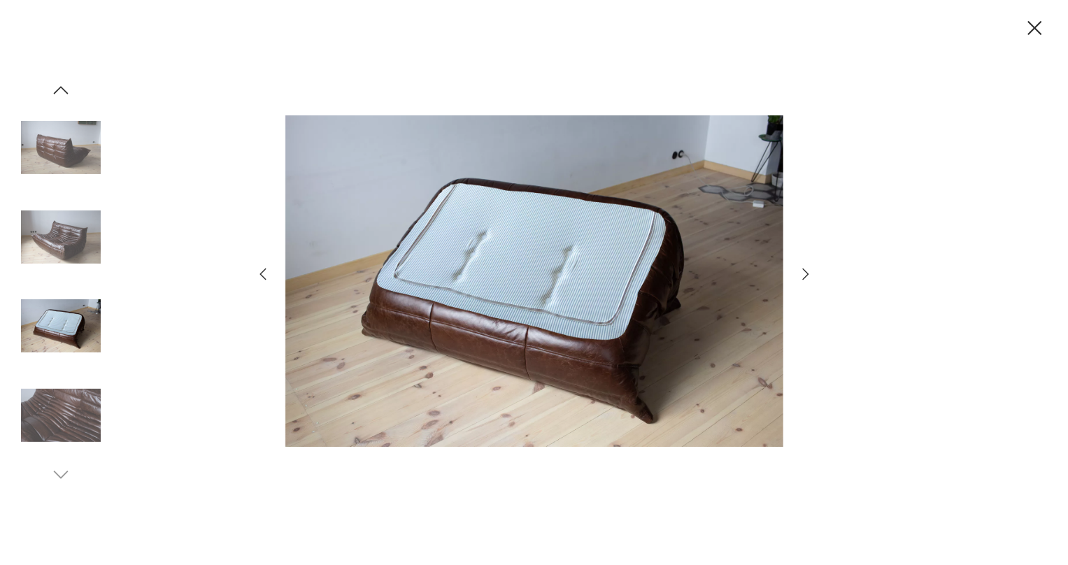
click at [800, 273] on icon "button" at bounding box center [805, 274] width 17 height 17
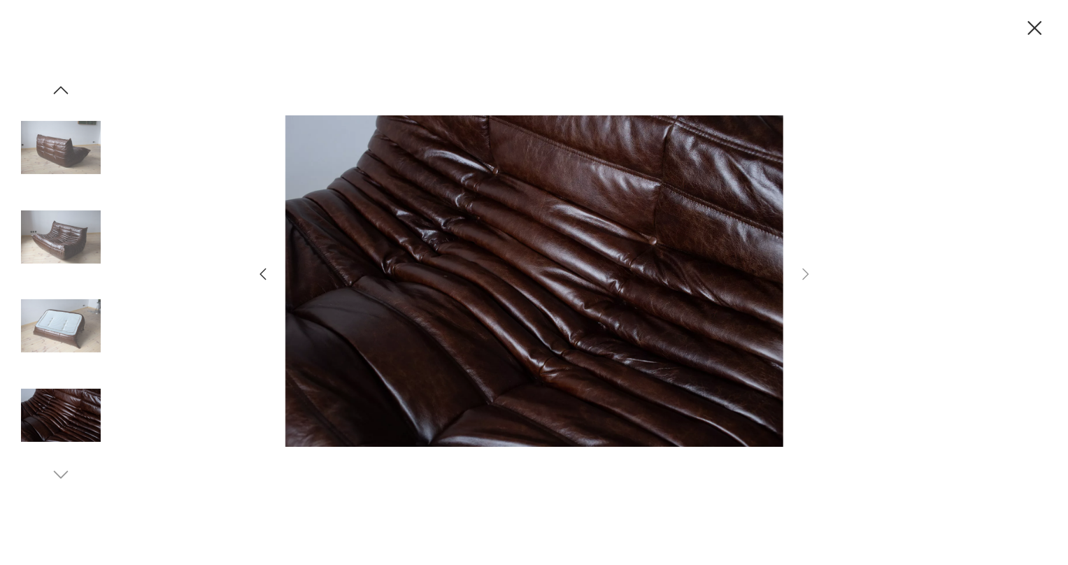
click at [41, 125] on img at bounding box center [61, 148] width 80 height 80
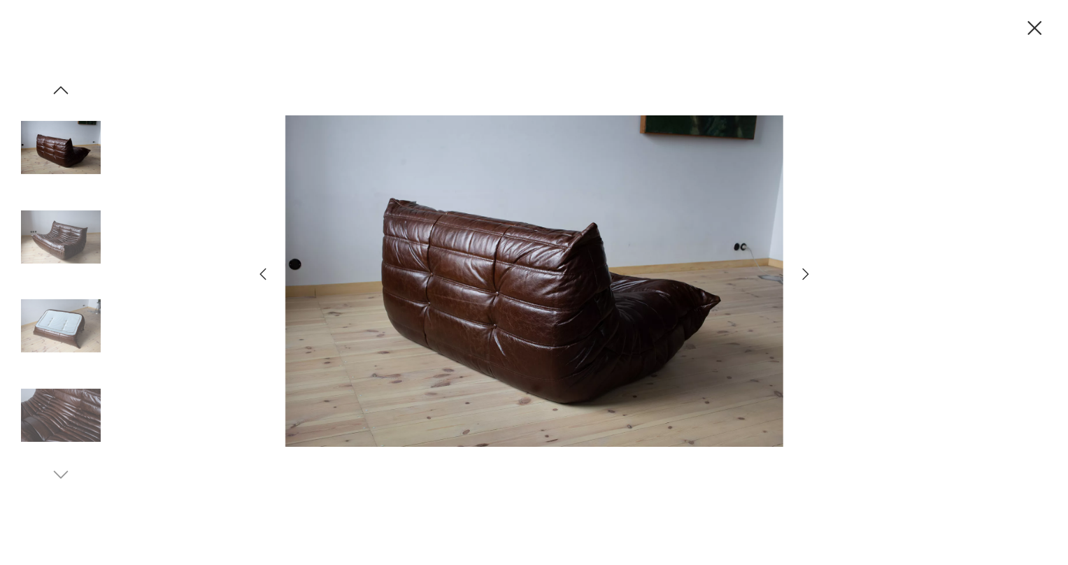
click at [27, 232] on img at bounding box center [61, 237] width 80 height 80
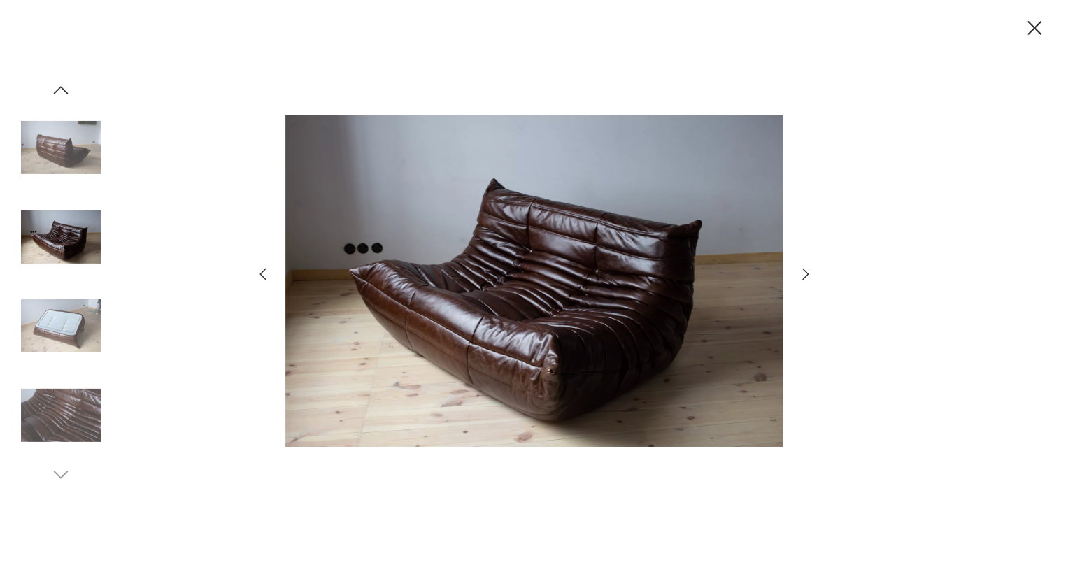
click at [1038, 33] on icon "button" at bounding box center [1035, 28] width 24 height 24
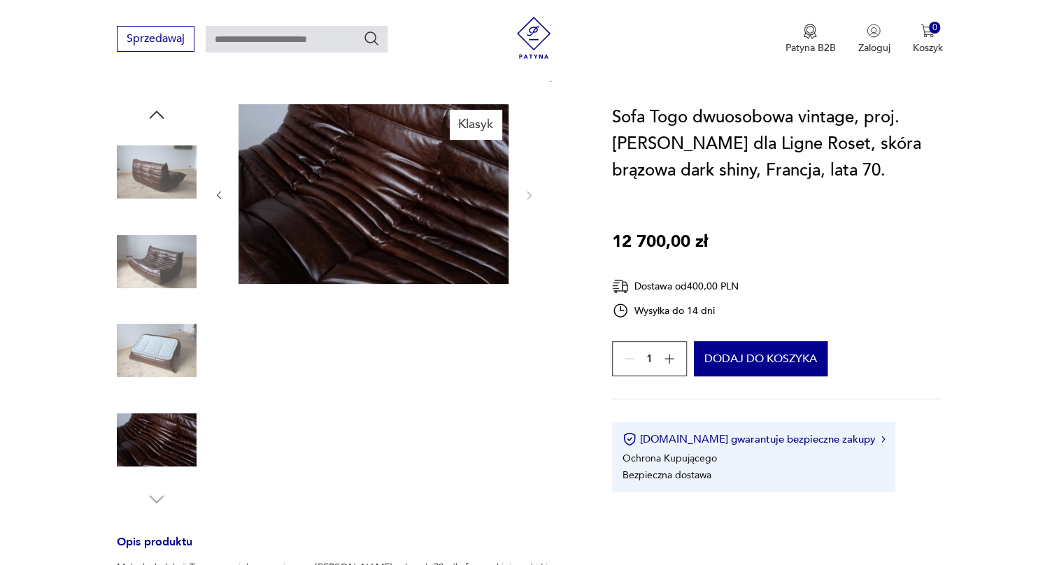
click at [166, 243] on img at bounding box center [157, 262] width 80 height 80
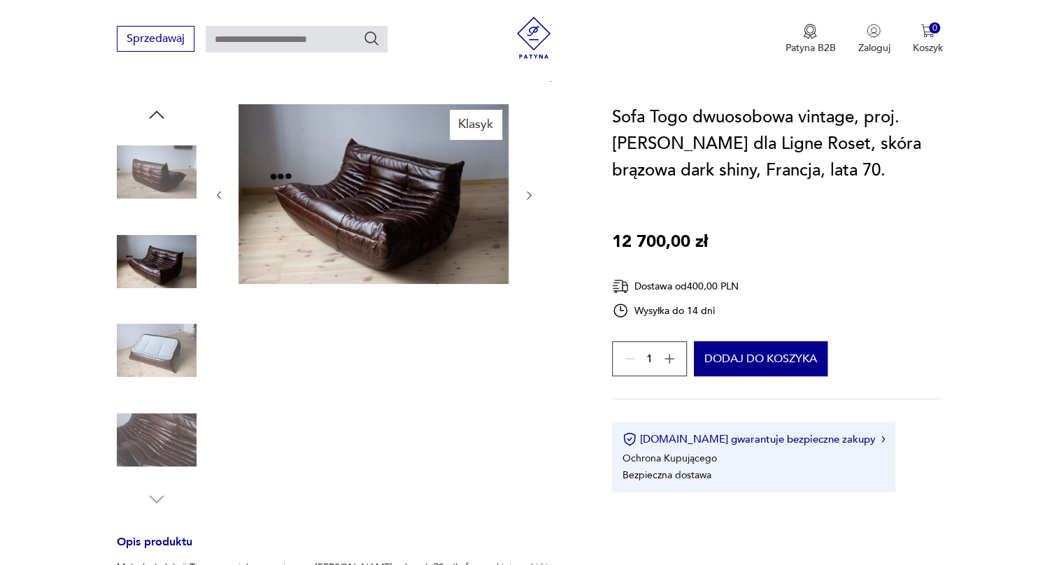
click at [147, 256] on img at bounding box center [157, 262] width 80 height 80
click at [152, 342] on img at bounding box center [157, 351] width 80 height 80
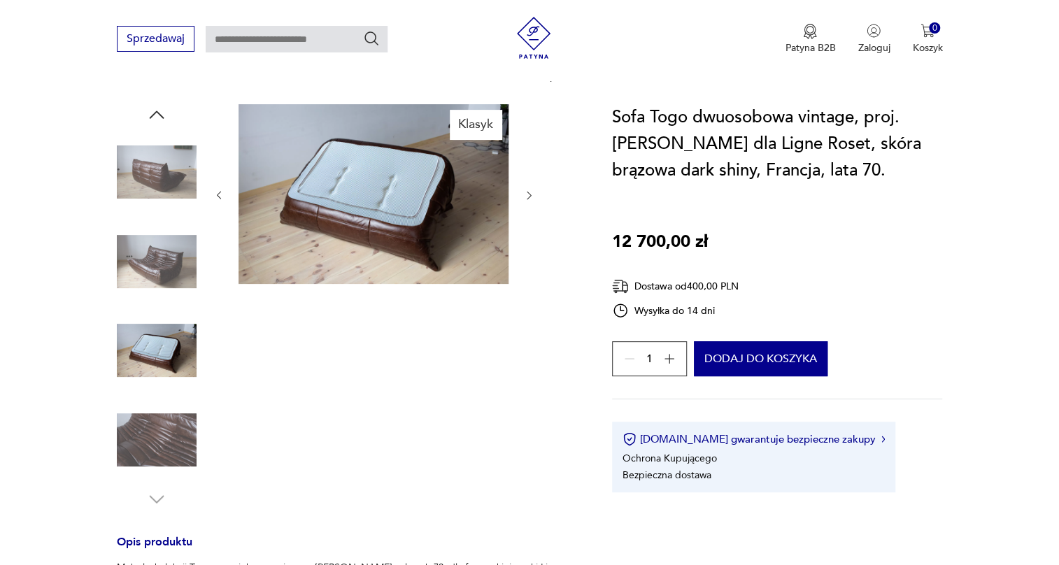
click at [167, 431] on img at bounding box center [157, 440] width 80 height 80
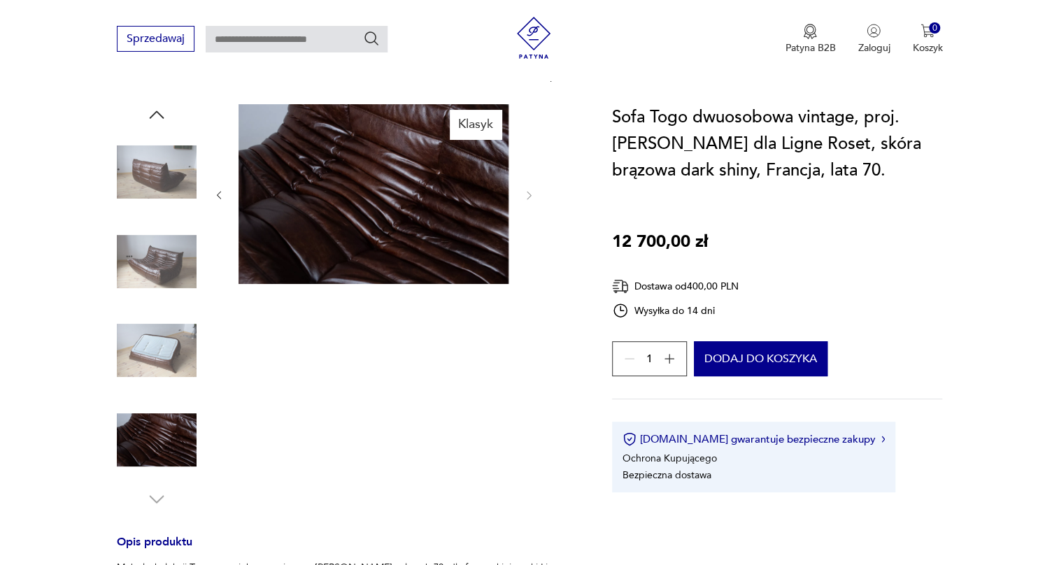
click at [360, 230] on img at bounding box center [374, 194] width 270 height 180
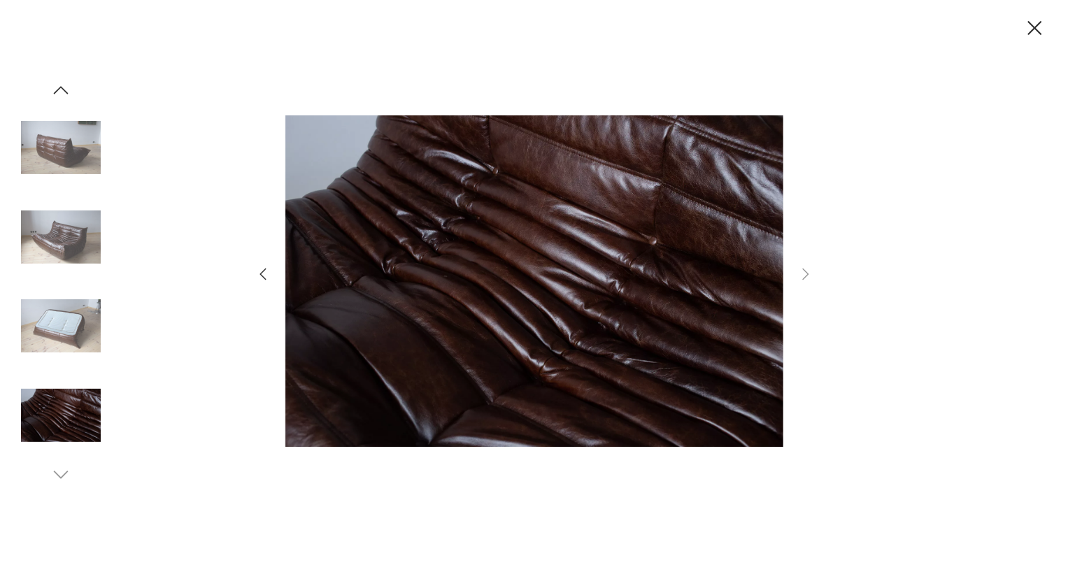
click at [51, 155] on img at bounding box center [61, 148] width 80 height 80
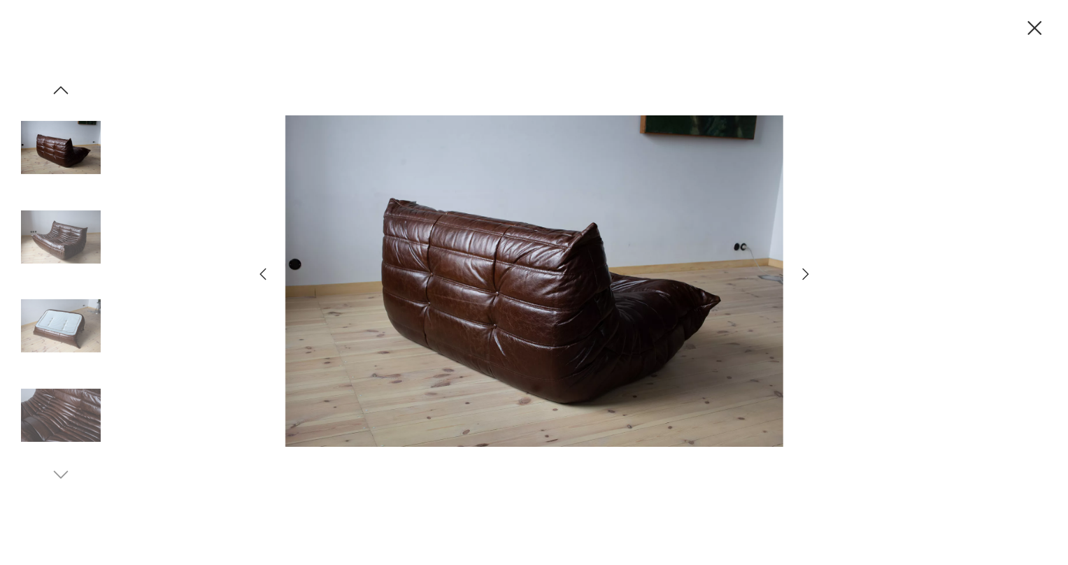
click at [48, 238] on img at bounding box center [61, 237] width 80 height 80
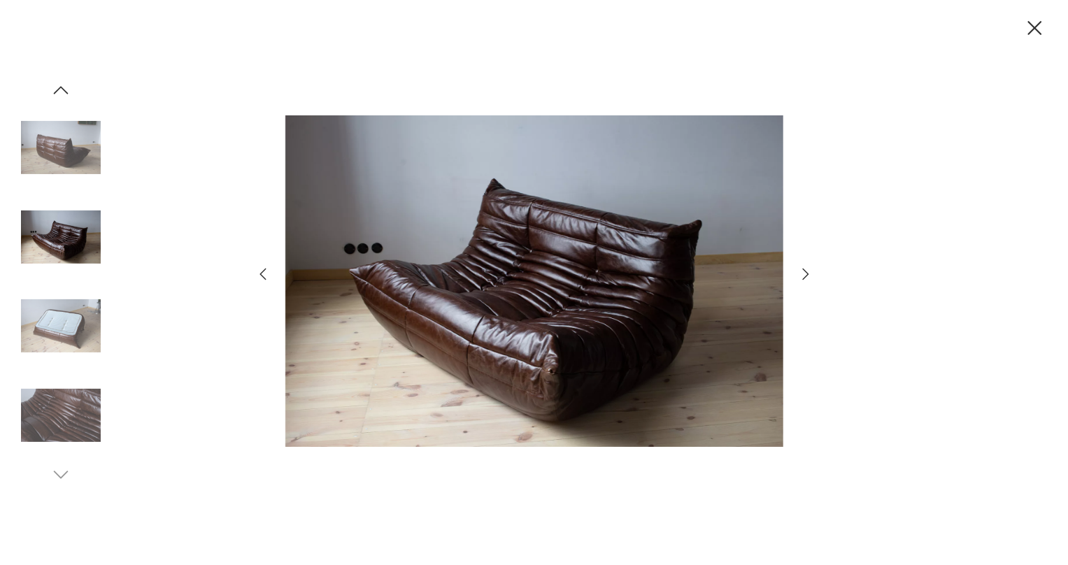
click at [1049, 25] on div at bounding box center [534, 282] width 1068 height 565
click at [1047, 26] on div at bounding box center [534, 282] width 1068 height 565
click at [1028, 28] on icon "button" at bounding box center [1035, 28] width 24 height 24
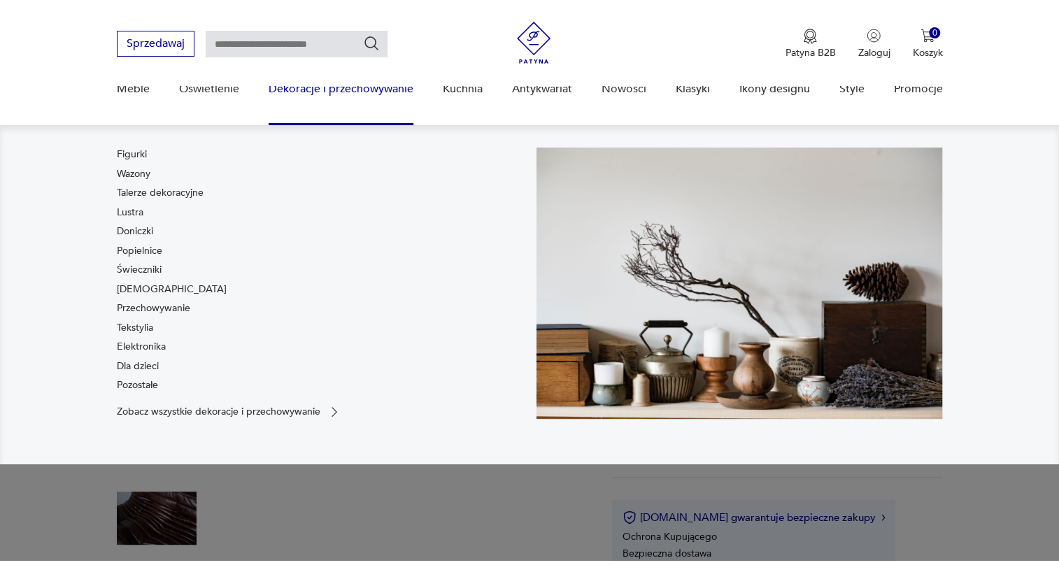
scroll to position [0, 0]
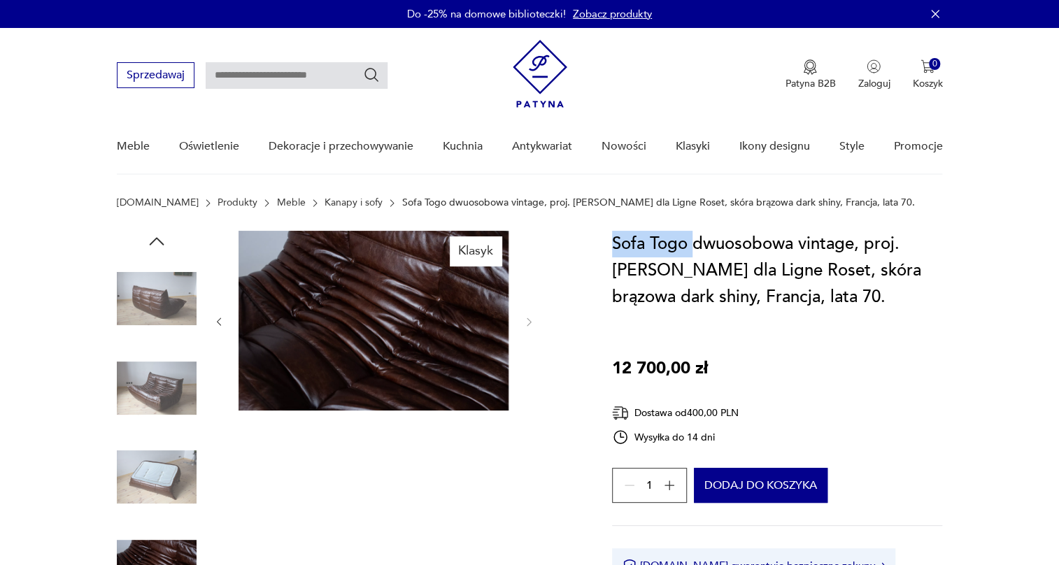
drag, startPoint x: 607, startPoint y: 243, endPoint x: 690, endPoint y: 244, distance: 83.2
click at [162, 395] on img at bounding box center [157, 388] width 80 height 80
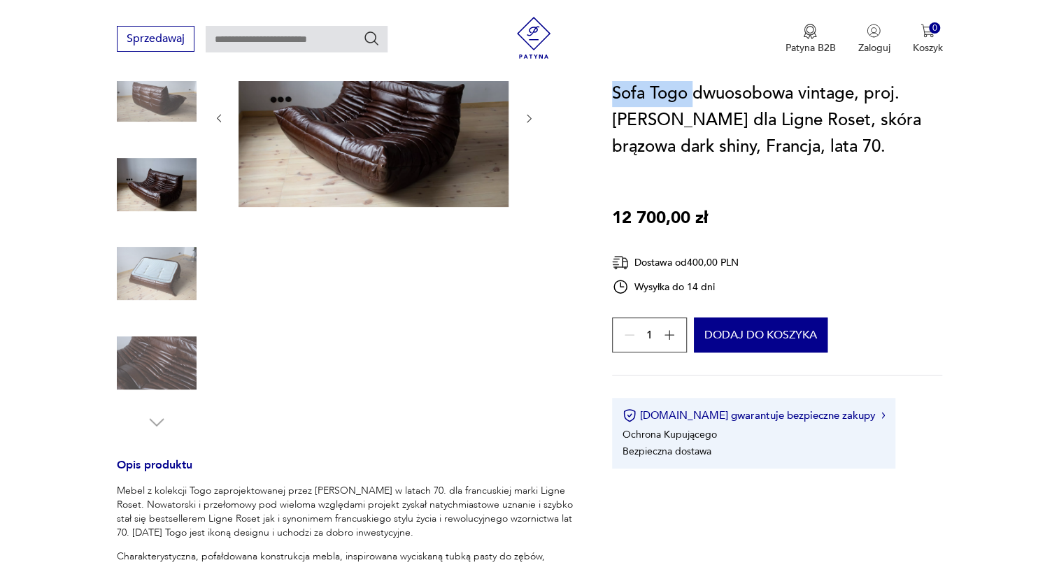
scroll to position [381, 0]
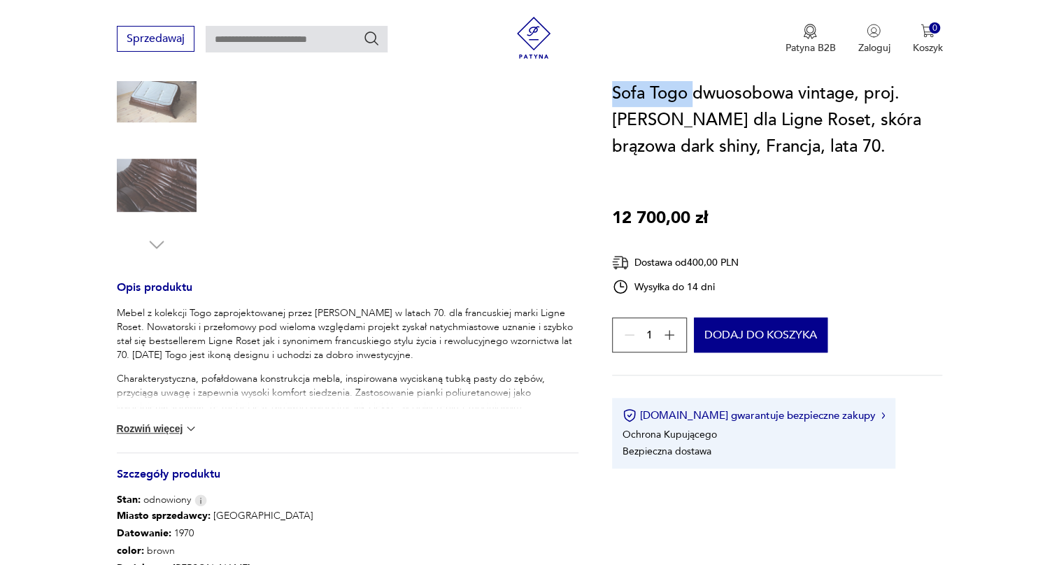
click at [160, 432] on button "Rozwiń więcej" at bounding box center [157, 429] width 81 height 14
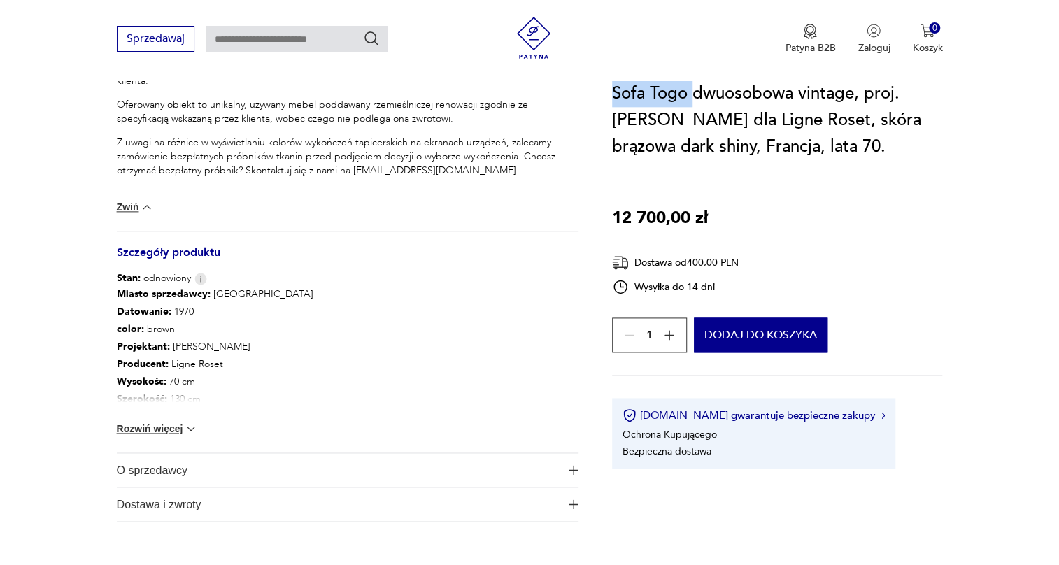
scroll to position [890, 0]
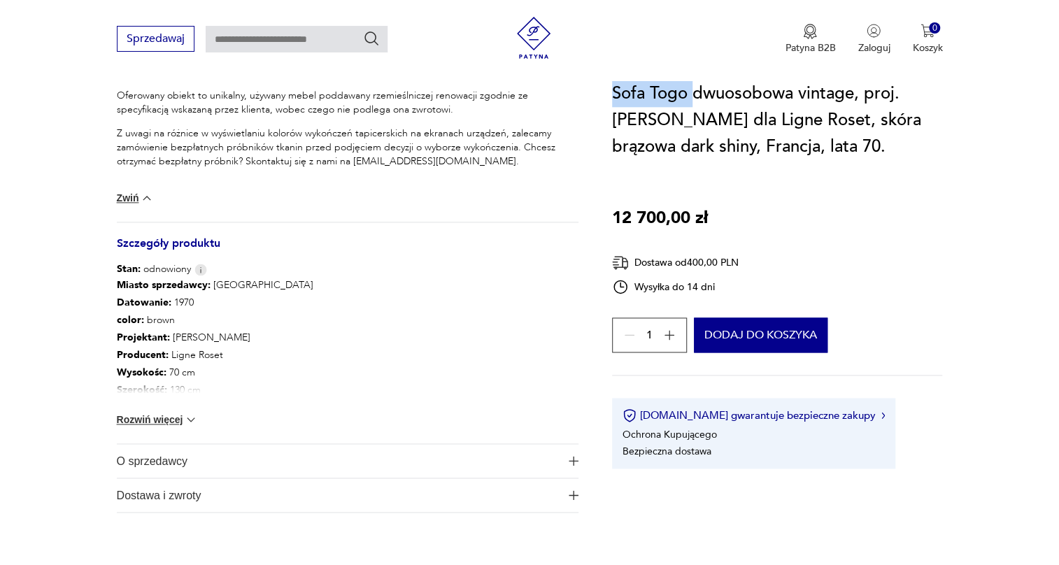
click at [167, 419] on button "Rozwiń więcej" at bounding box center [157, 420] width 81 height 14
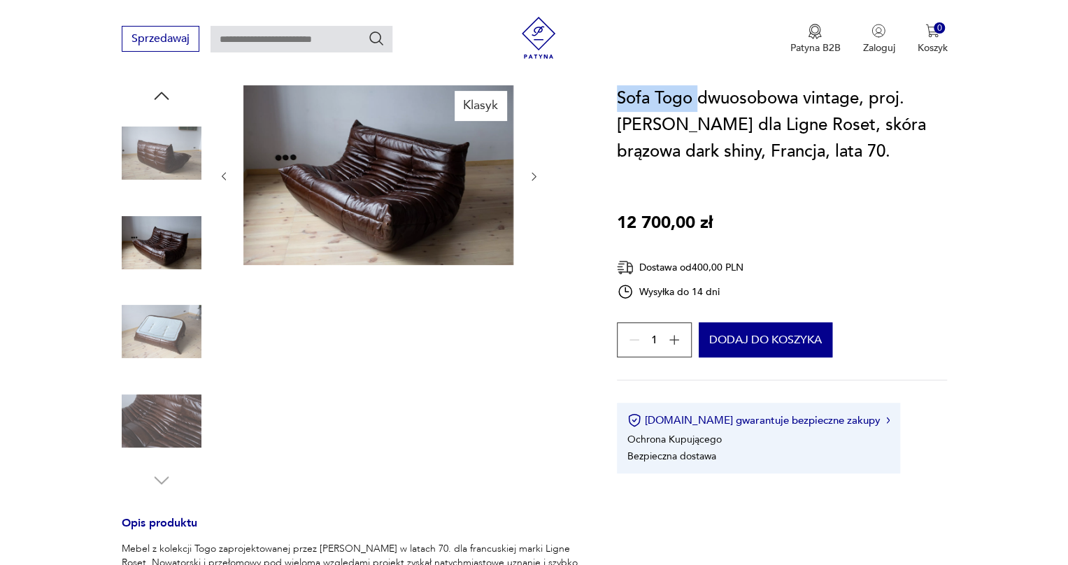
scroll to position [127, 0]
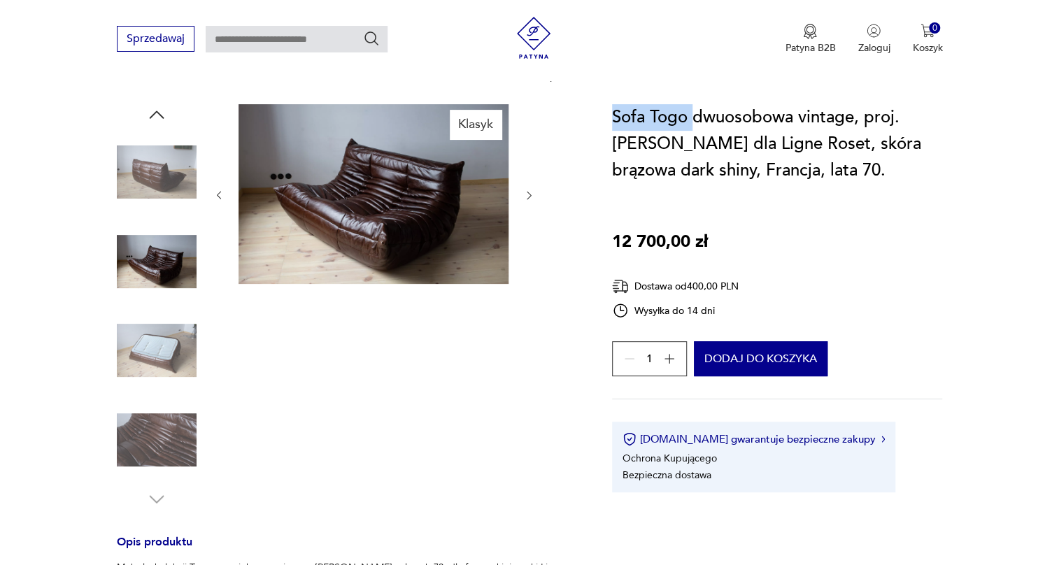
click at [286, 229] on img at bounding box center [374, 194] width 270 height 180
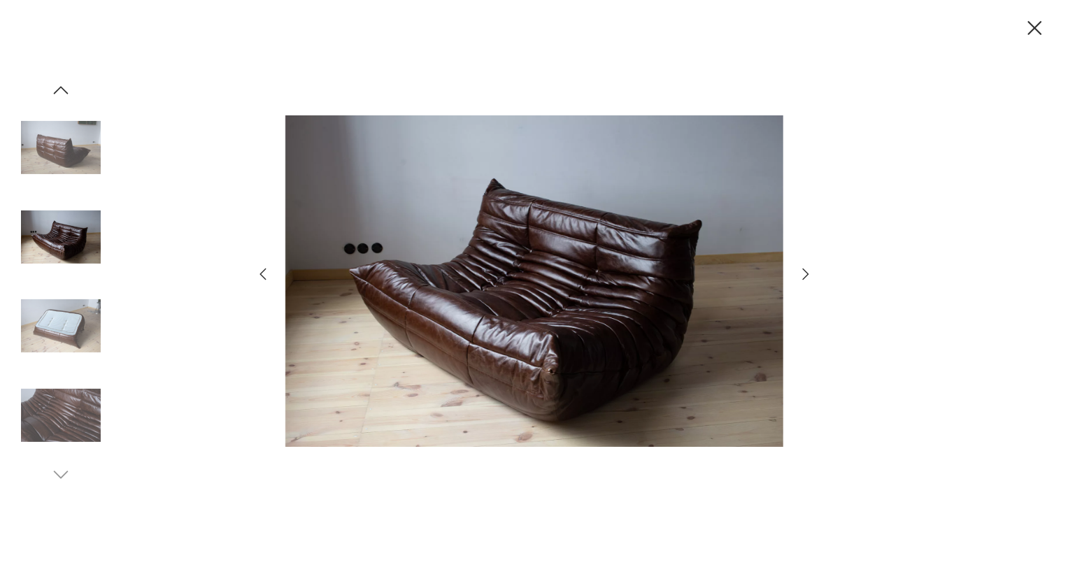
click at [799, 262] on div at bounding box center [535, 282] width 560 height 455
click at [809, 265] on div at bounding box center [535, 282] width 560 height 455
click at [805, 271] on icon "button" at bounding box center [805, 274] width 17 height 17
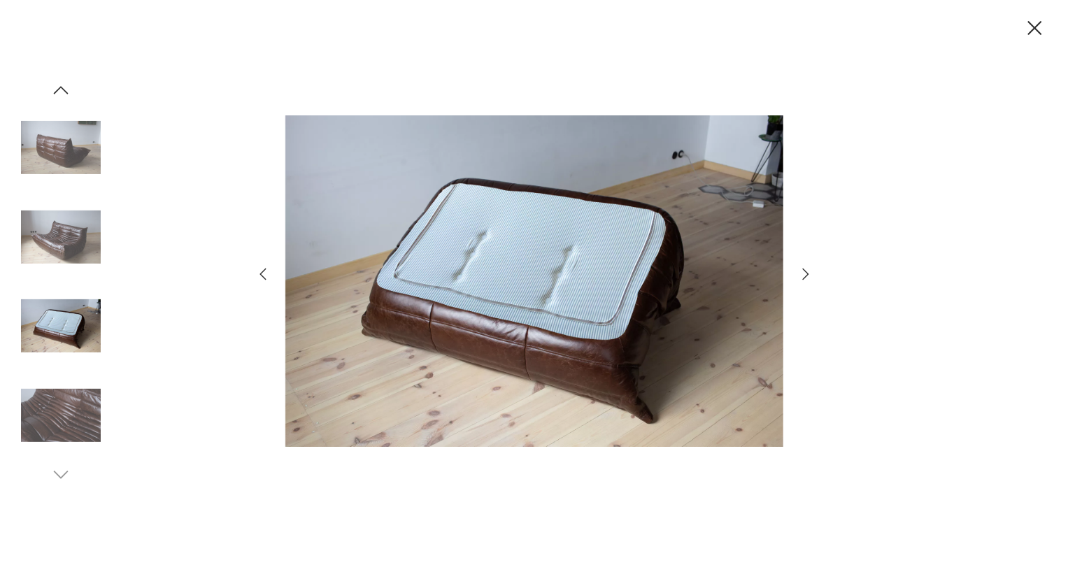
click at [805, 271] on icon "button" at bounding box center [805, 274] width 6 height 11
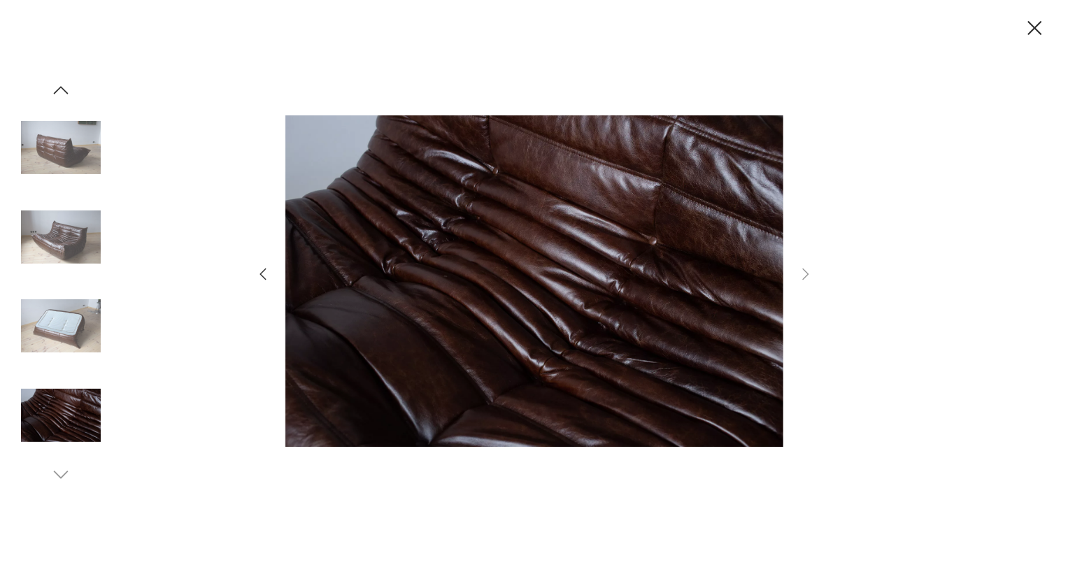
click at [52, 239] on img at bounding box center [61, 237] width 80 height 80
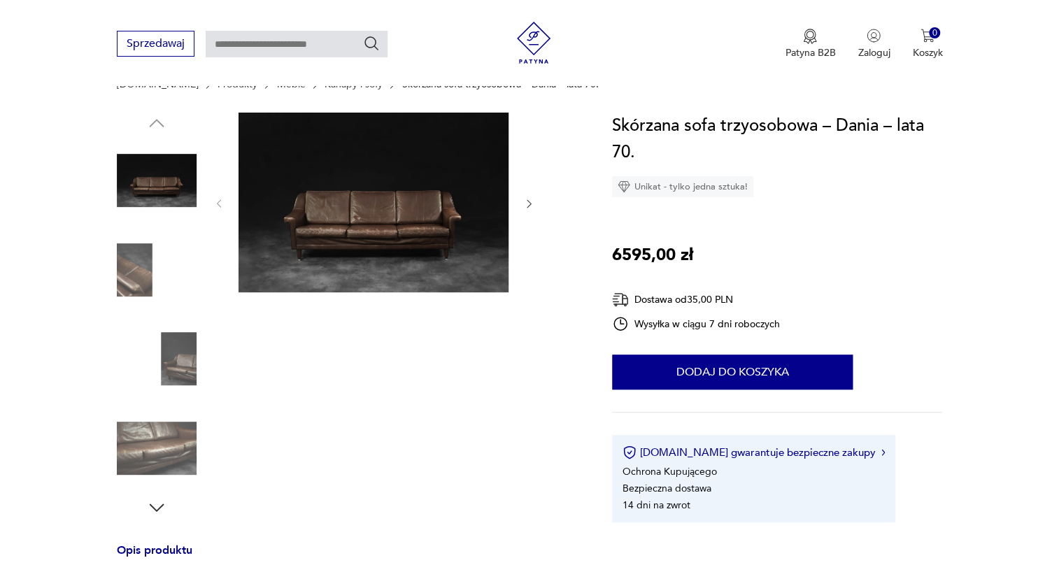
scroll to position [127, 0]
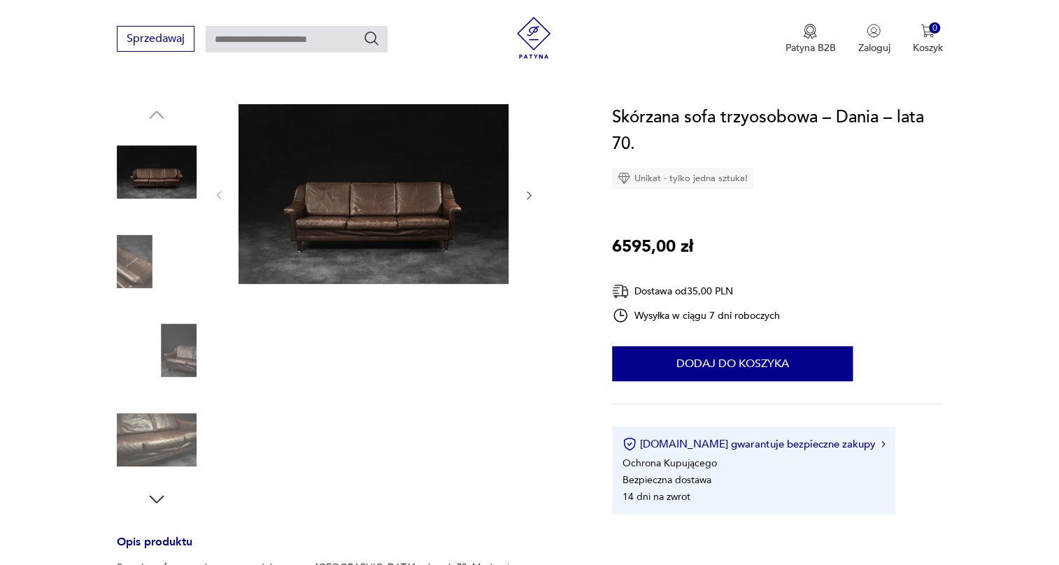
click at [148, 257] on img at bounding box center [157, 262] width 80 height 80
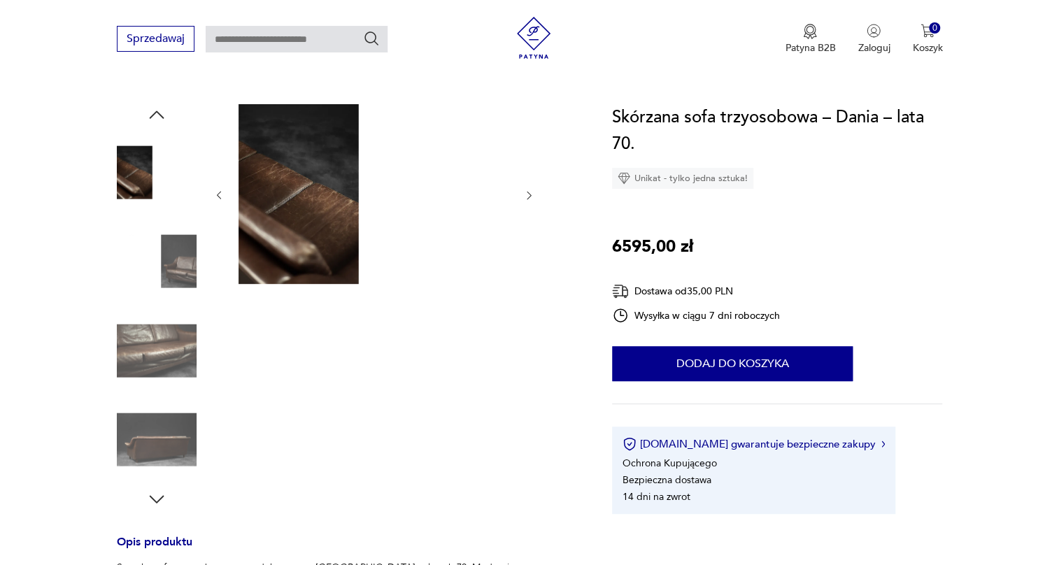
click at [160, 267] on img at bounding box center [157, 262] width 80 height 80
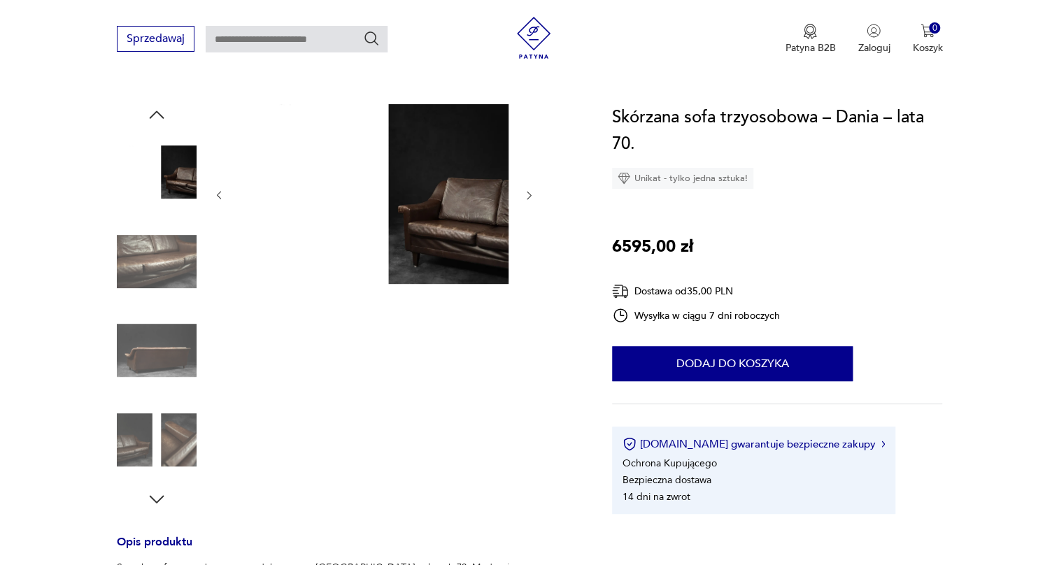
click at [160, 267] on img at bounding box center [157, 262] width 80 height 80
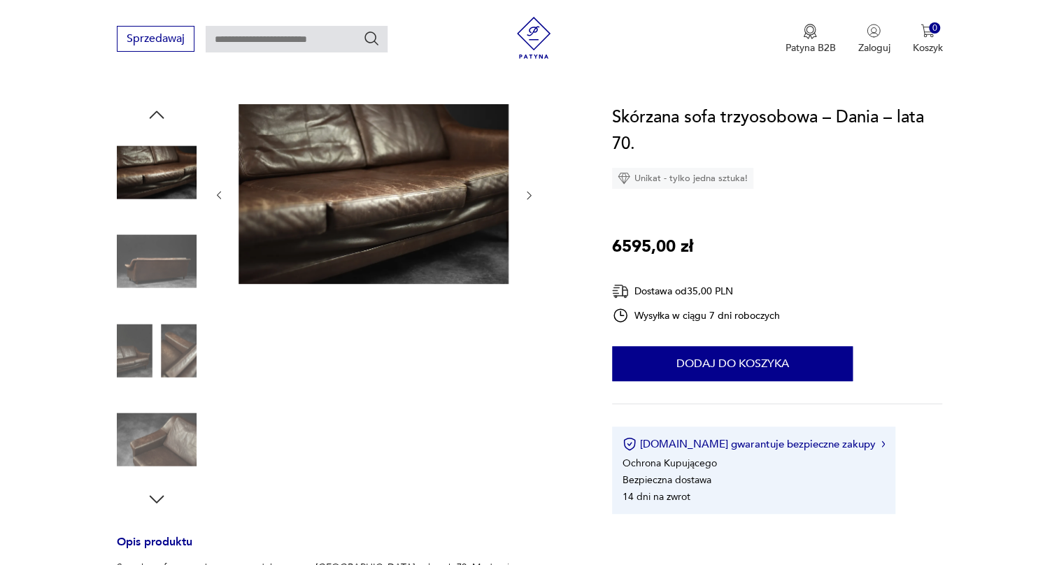
click at [160, 267] on img at bounding box center [157, 262] width 80 height 80
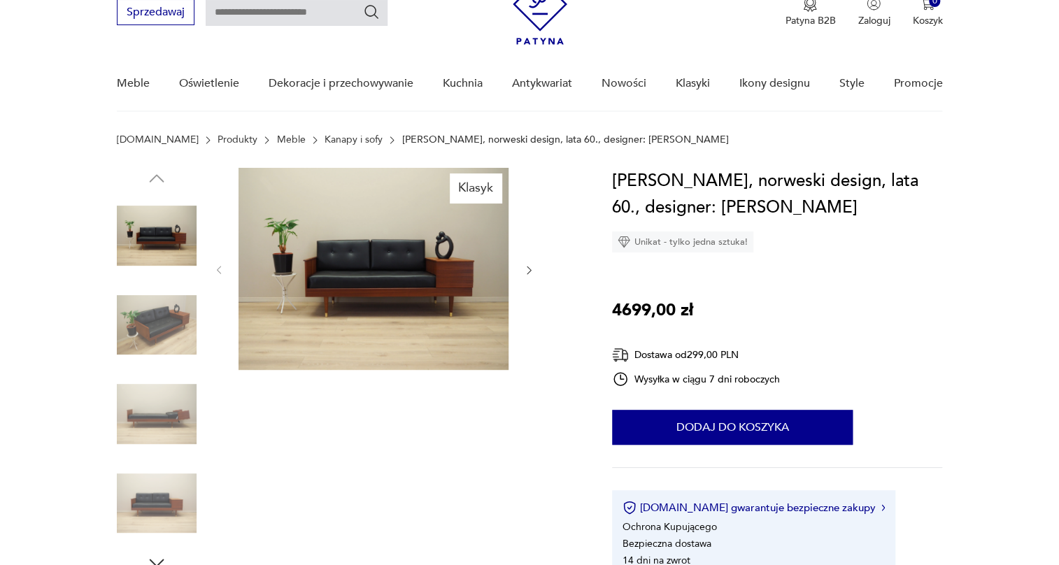
click at [346, 275] on img at bounding box center [374, 269] width 270 height 202
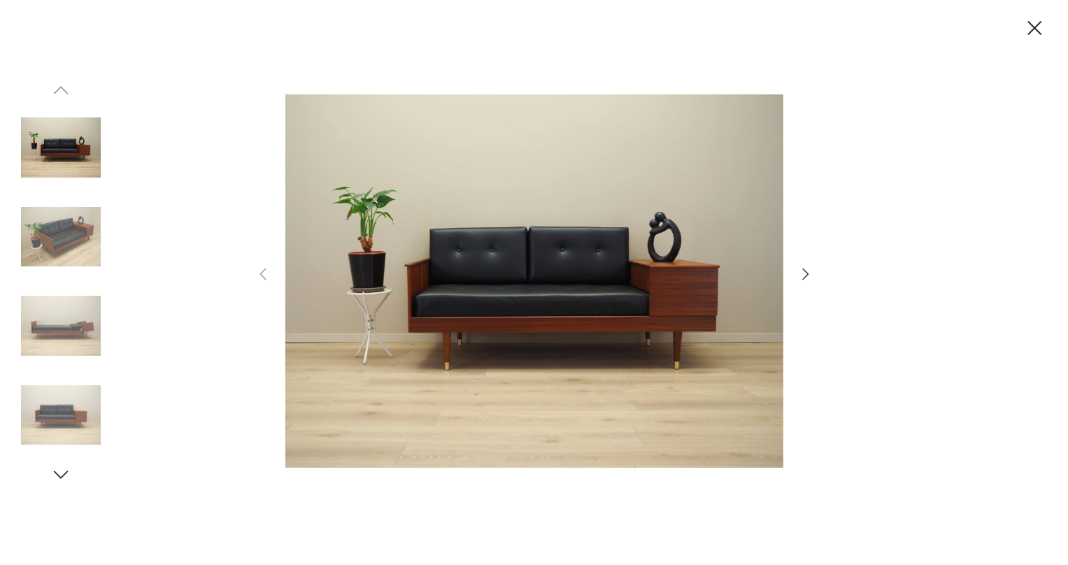
click at [799, 269] on icon "button" at bounding box center [805, 274] width 17 height 17
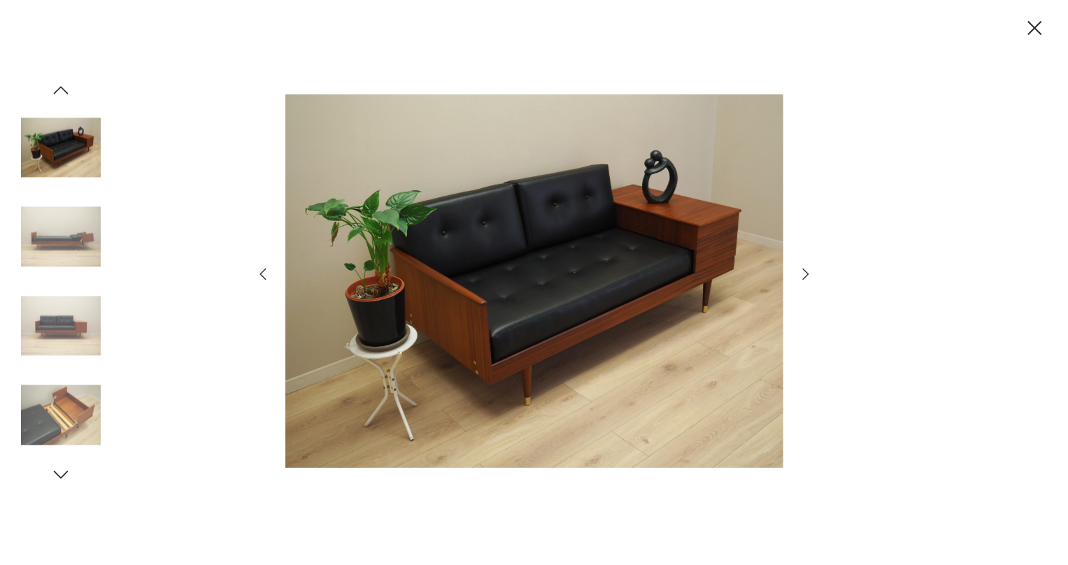
click at [799, 269] on icon "button" at bounding box center [805, 274] width 17 height 17
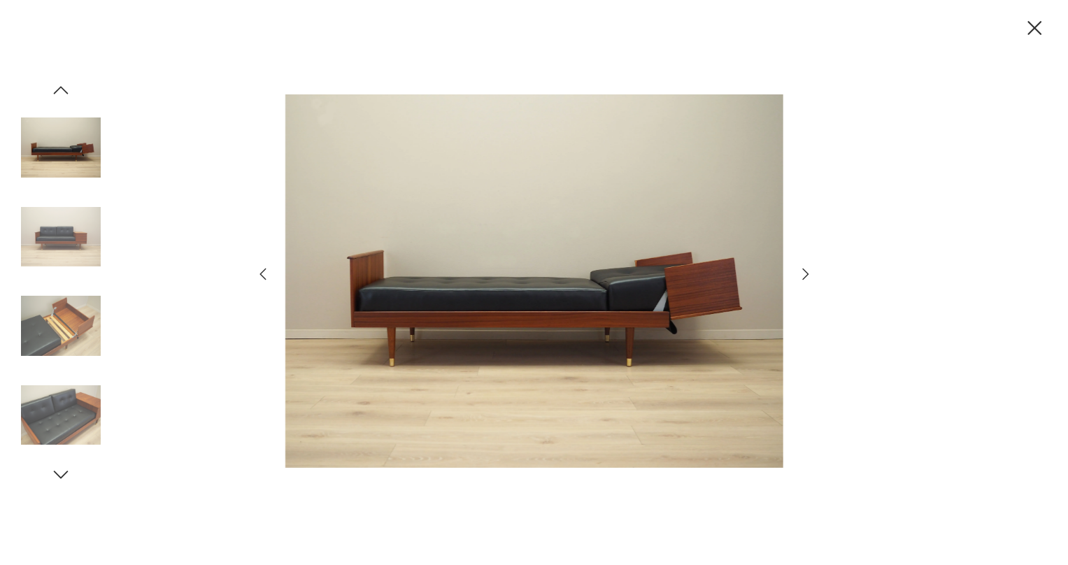
click at [799, 269] on icon "button" at bounding box center [805, 274] width 17 height 17
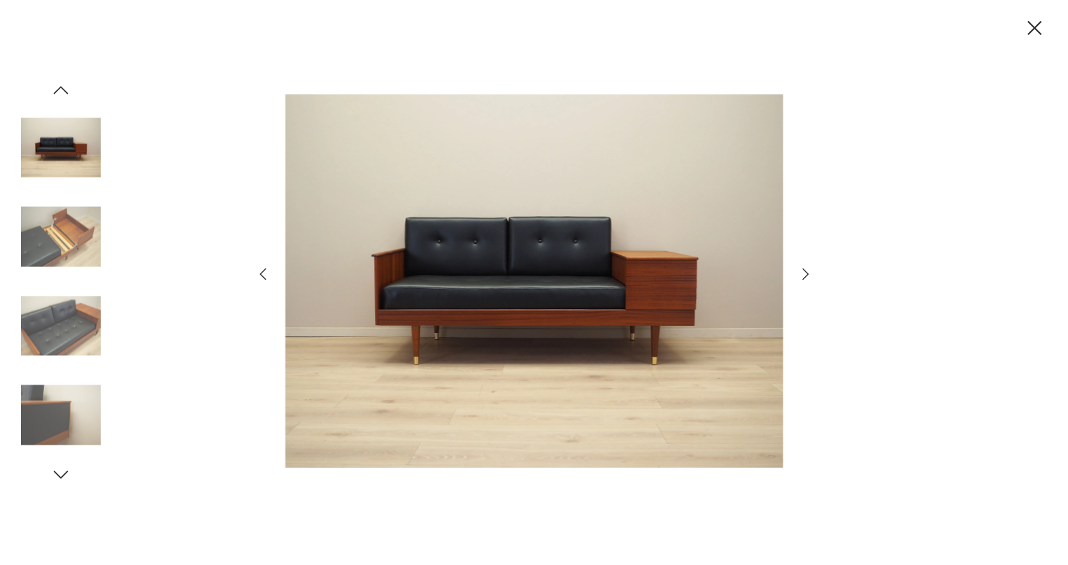
click at [799, 269] on icon "button" at bounding box center [805, 274] width 17 height 17
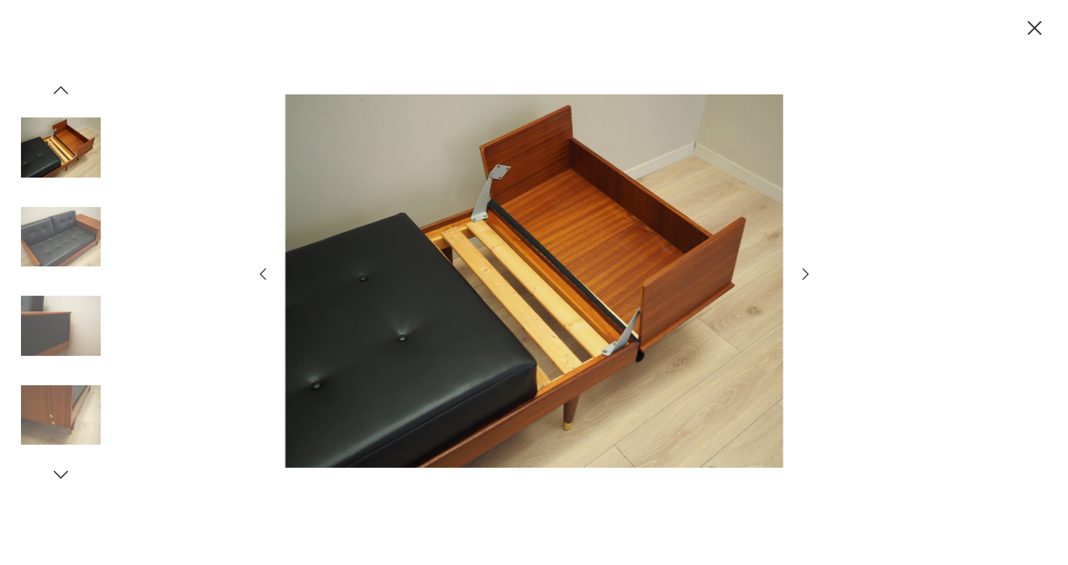
click at [799, 269] on icon "button" at bounding box center [805, 274] width 17 height 17
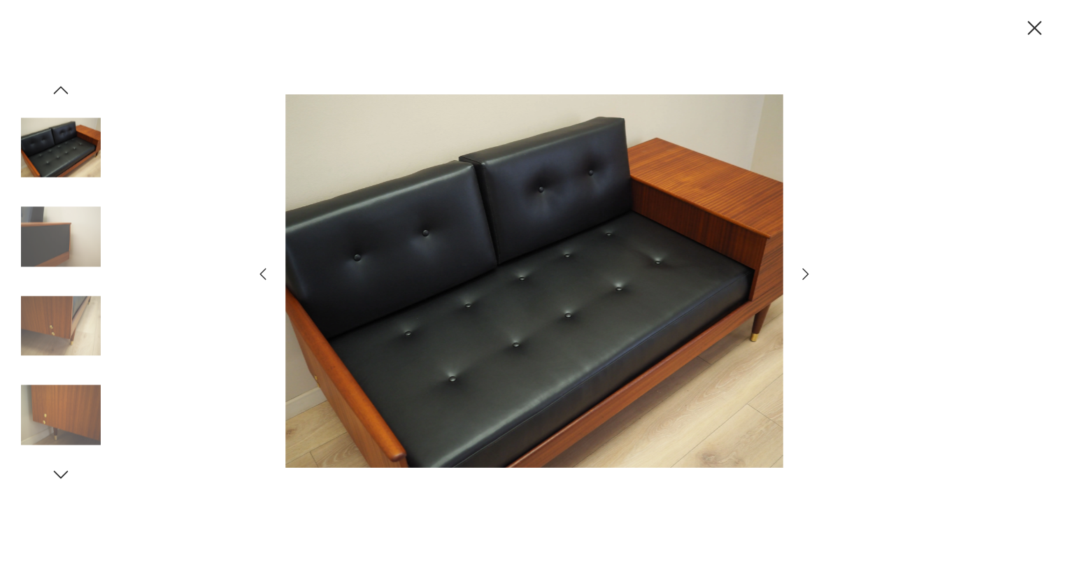
click at [799, 269] on icon "button" at bounding box center [805, 274] width 17 height 17
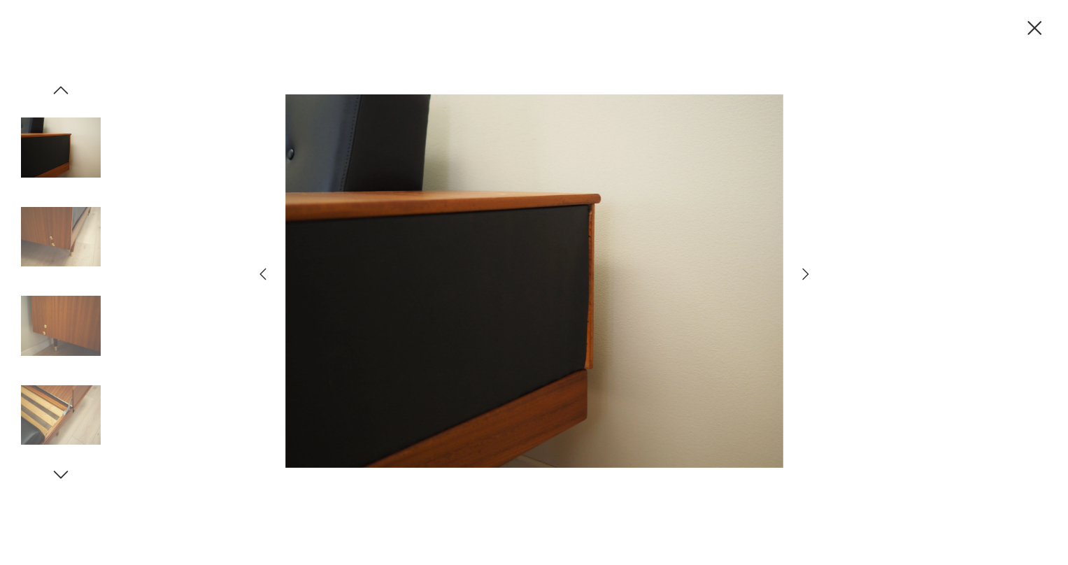
click at [800, 269] on icon "button" at bounding box center [805, 274] width 17 height 17
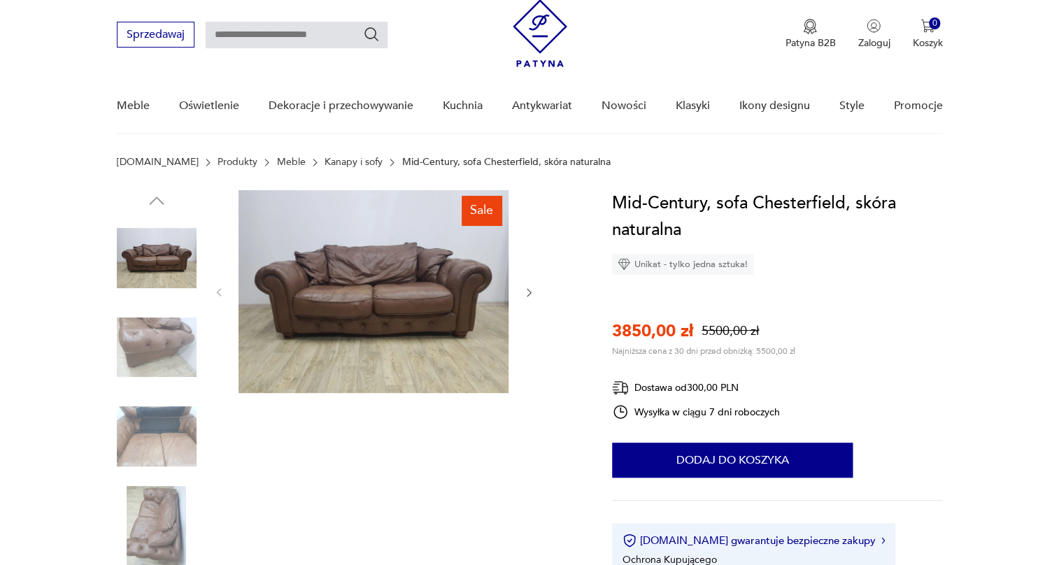
scroll to position [63, 0]
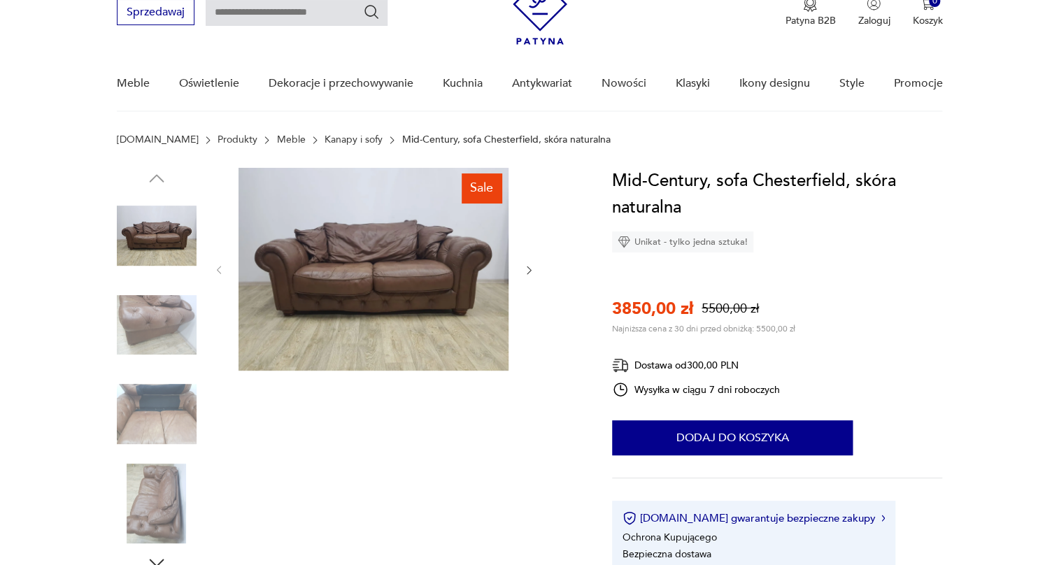
click at [182, 325] on img at bounding box center [157, 325] width 80 height 80
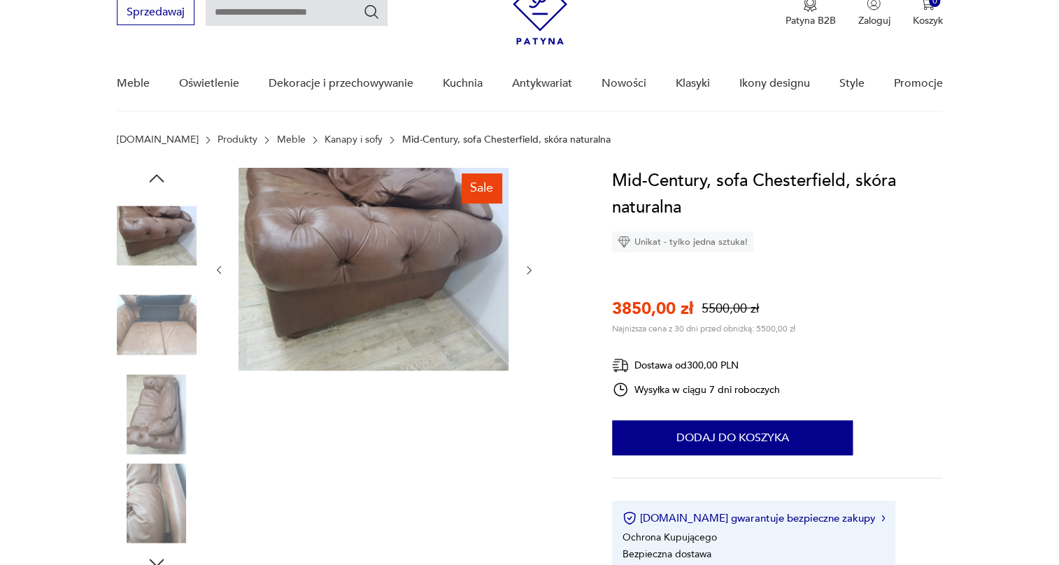
click at [178, 324] on img at bounding box center [157, 325] width 80 height 80
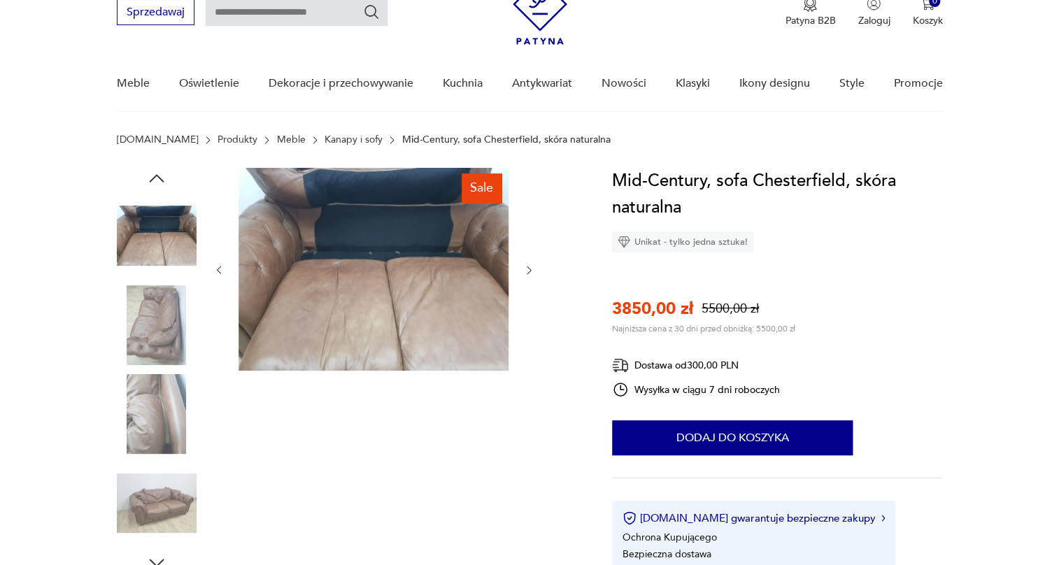
click at [160, 369] on div at bounding box center [157, 371] width 80 height 350
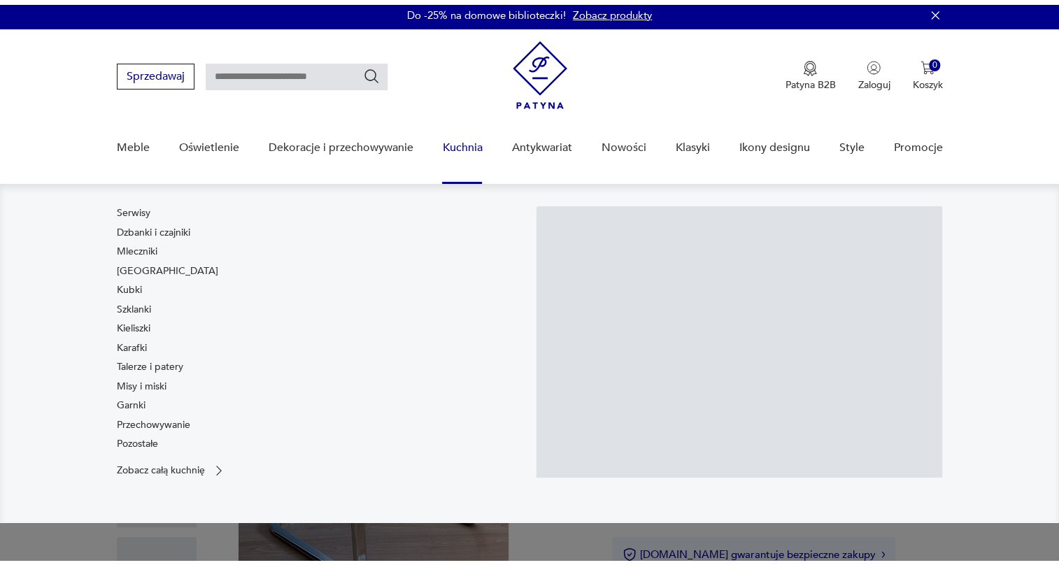
scroll to position [63, 0]
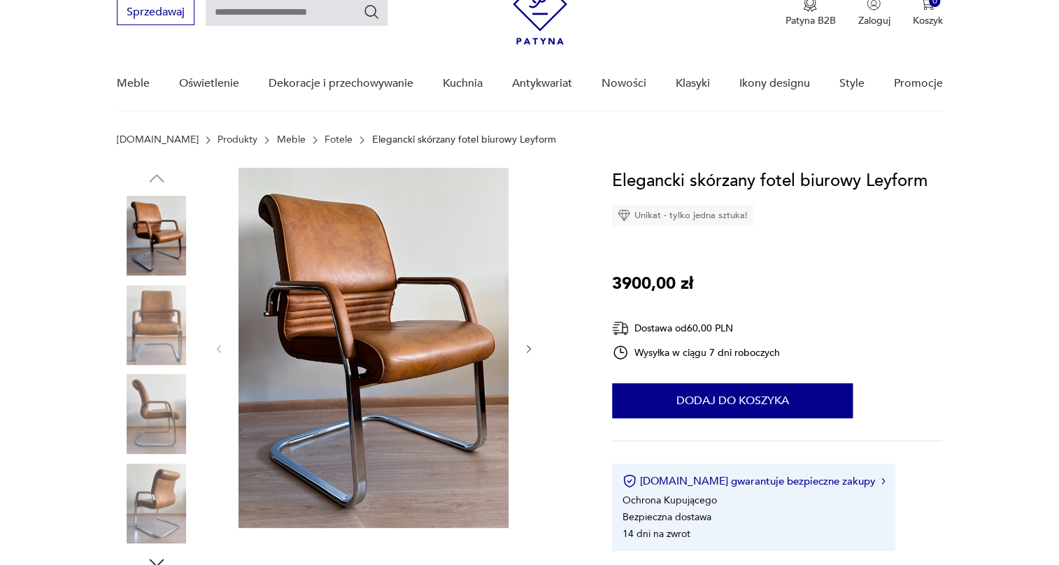
click at [179, 338] on img at bounding box center [157, 325] width 80 height 80
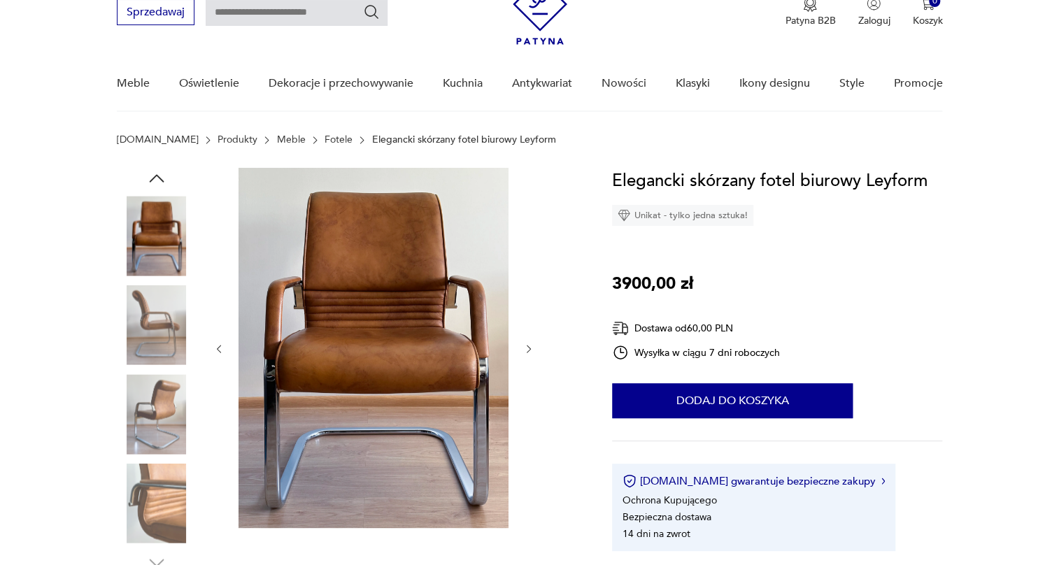
click at [166, 348] on img at bounding box center [157, 325] width 80 height 80
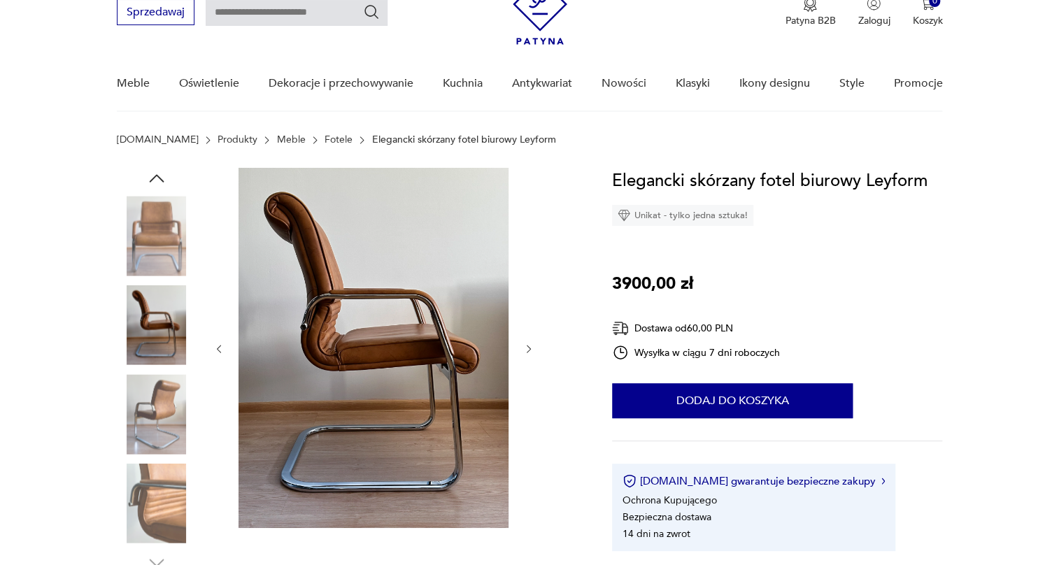
click at [156, 385] on img at bounding box center [157, 414] width 80 height 80
